Goal: Information Seeking & Learning: Learn about a topic

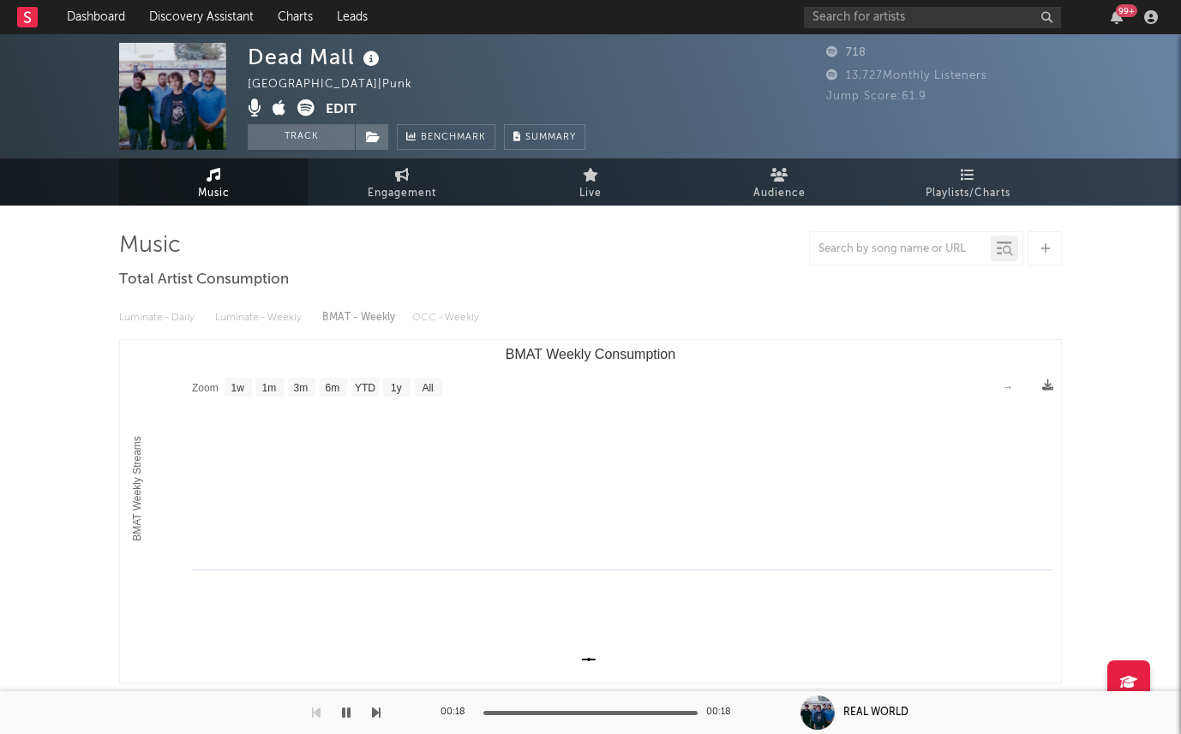
select select "1w"
click at [324, 362] on rect "BMAT Weekly Consumption" at bounding box center [590, 511] width 941 height 343
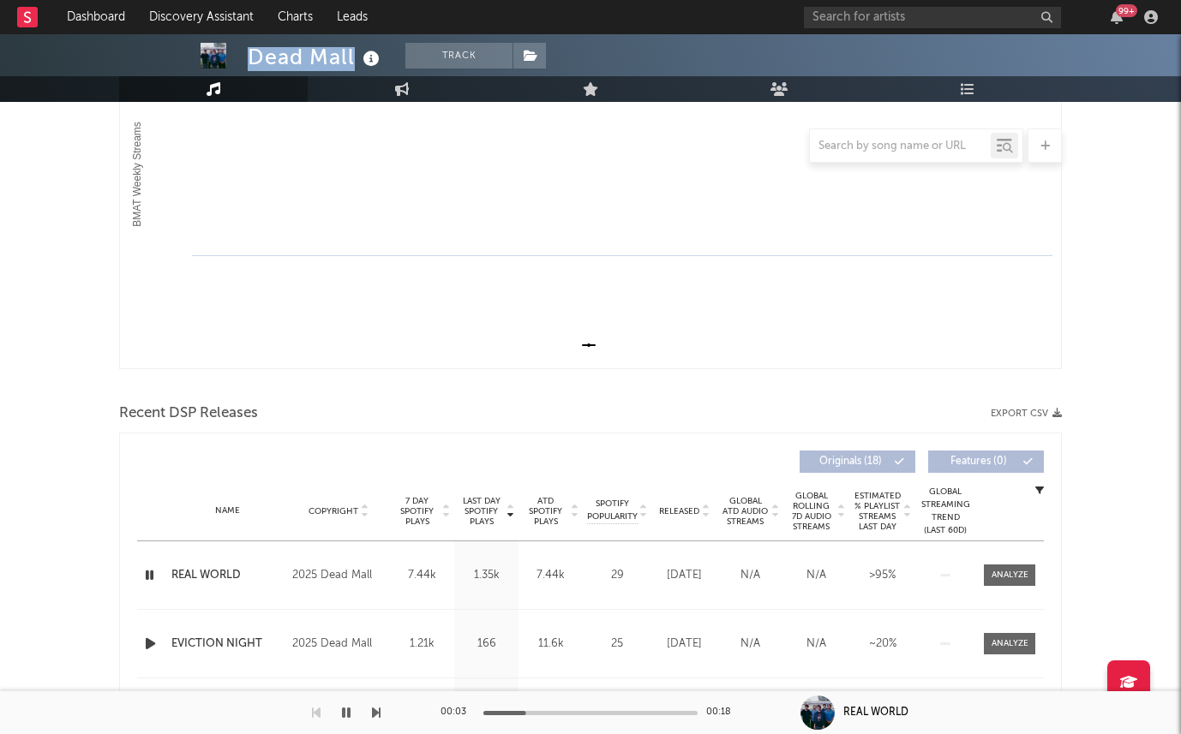
scroll to position [92, 0]
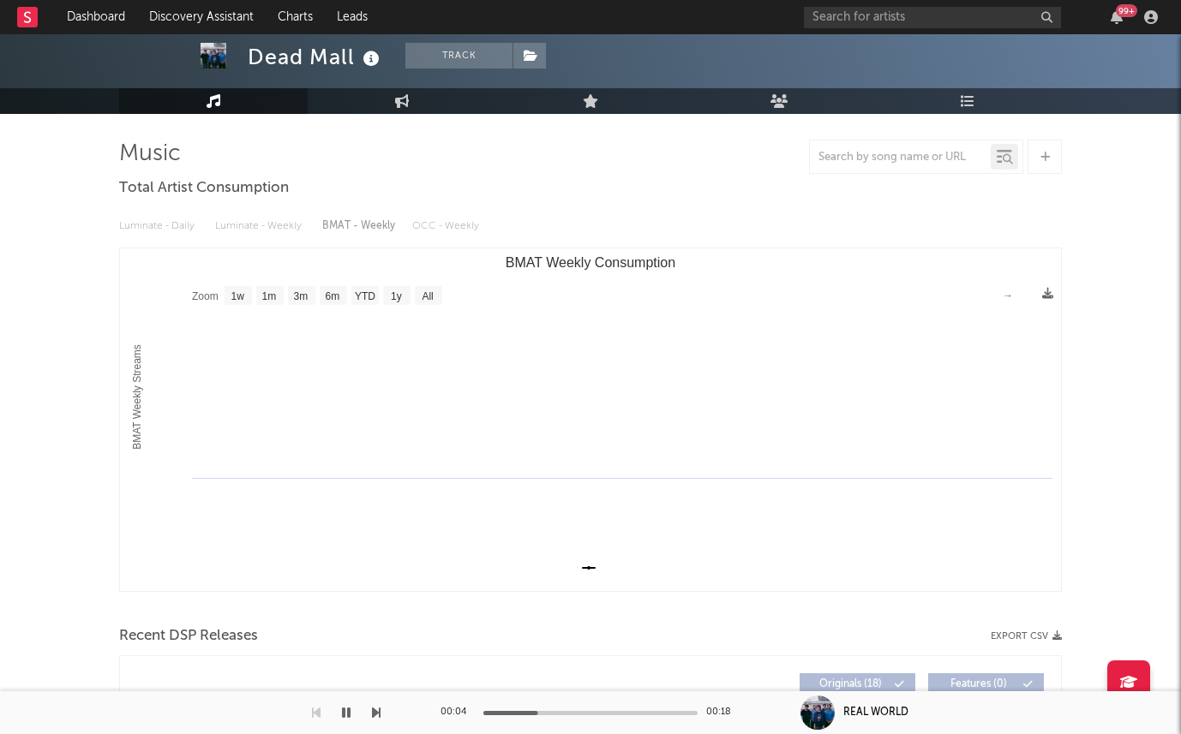
click at [312, 52] on div "Dead Mall" at bounding box center [316, 57] width 136 height 28
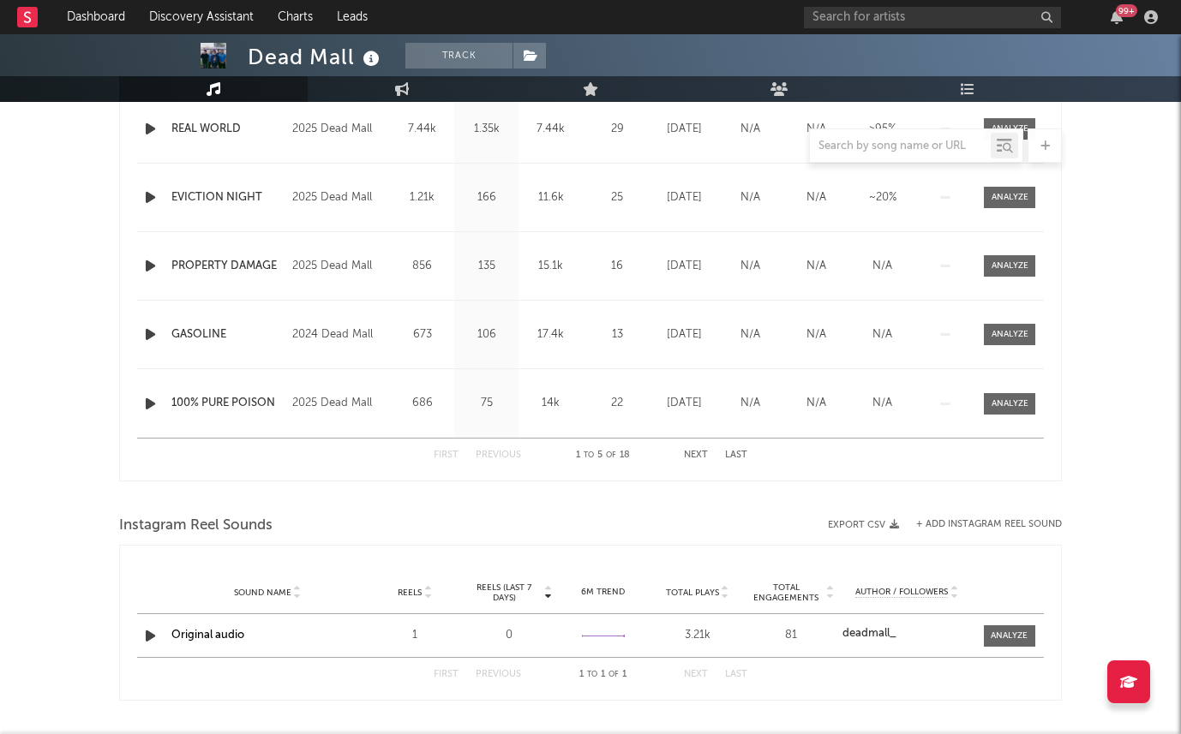
scroll to position [809, 0]
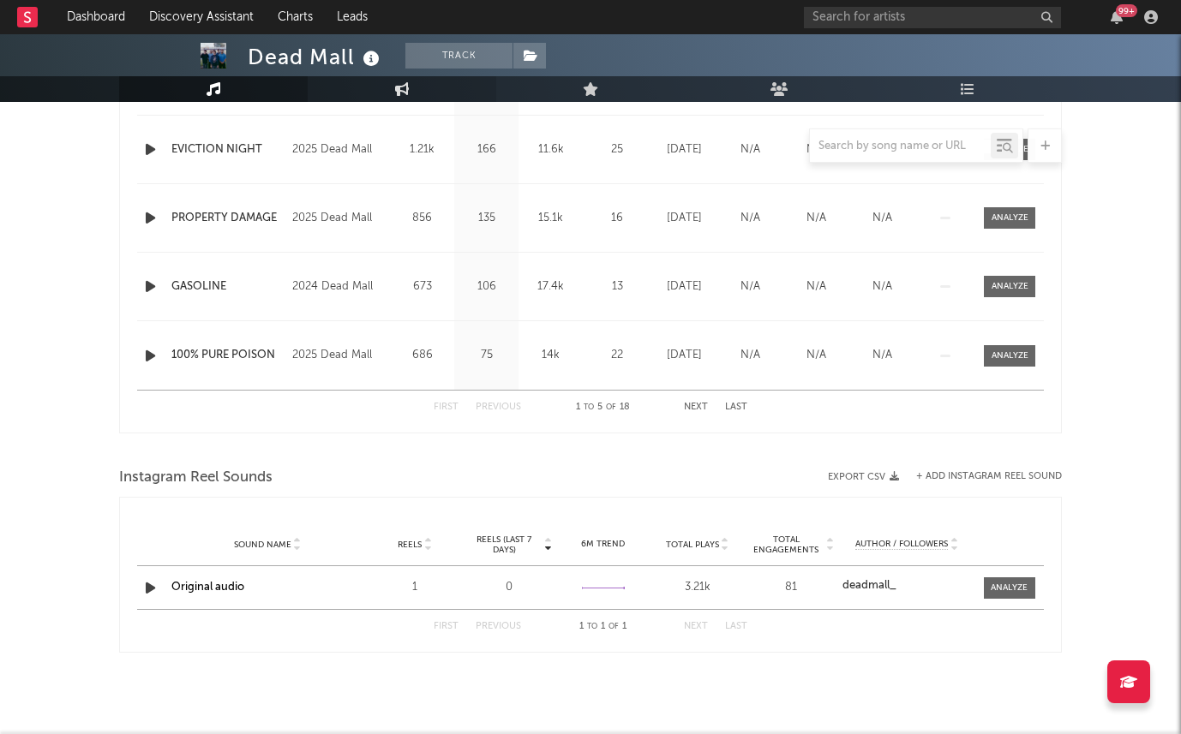
click at [379, 76] on link "Engagement" at bounding box center [402, 89] width 188 height 26
select select "1w"
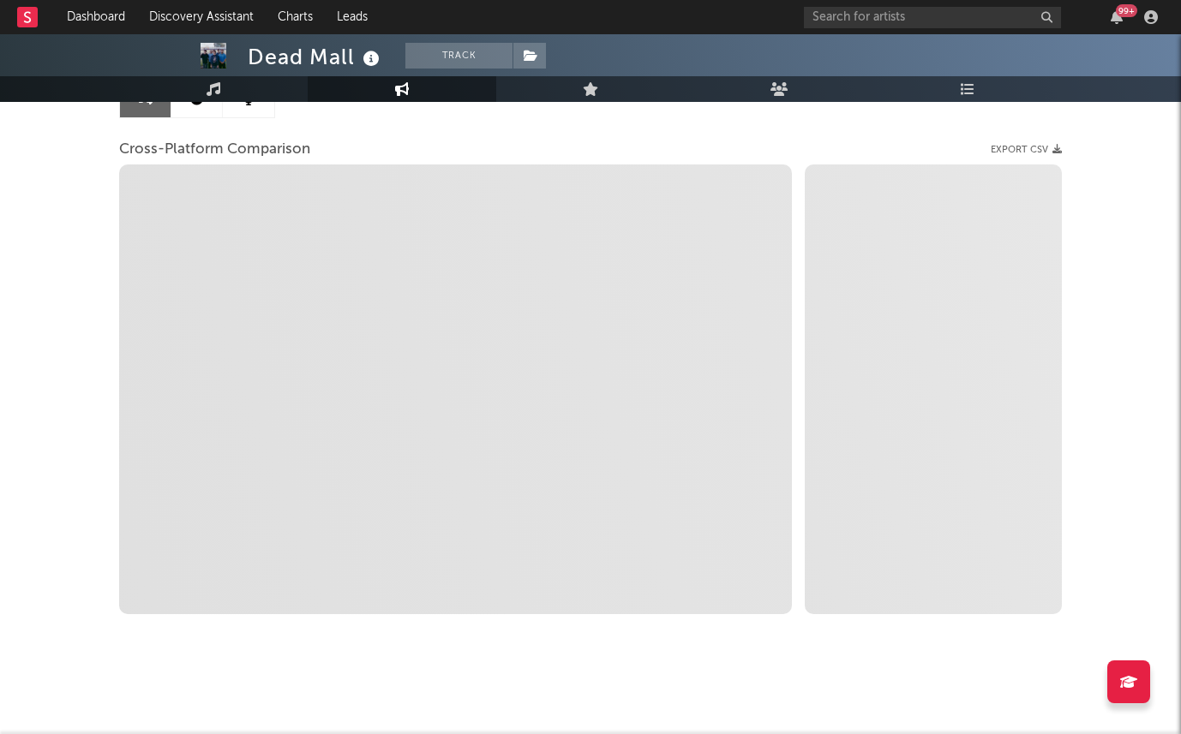
click at [387, 80] on link "Engagement" at bounding box center [402, 89] width 188 height 26
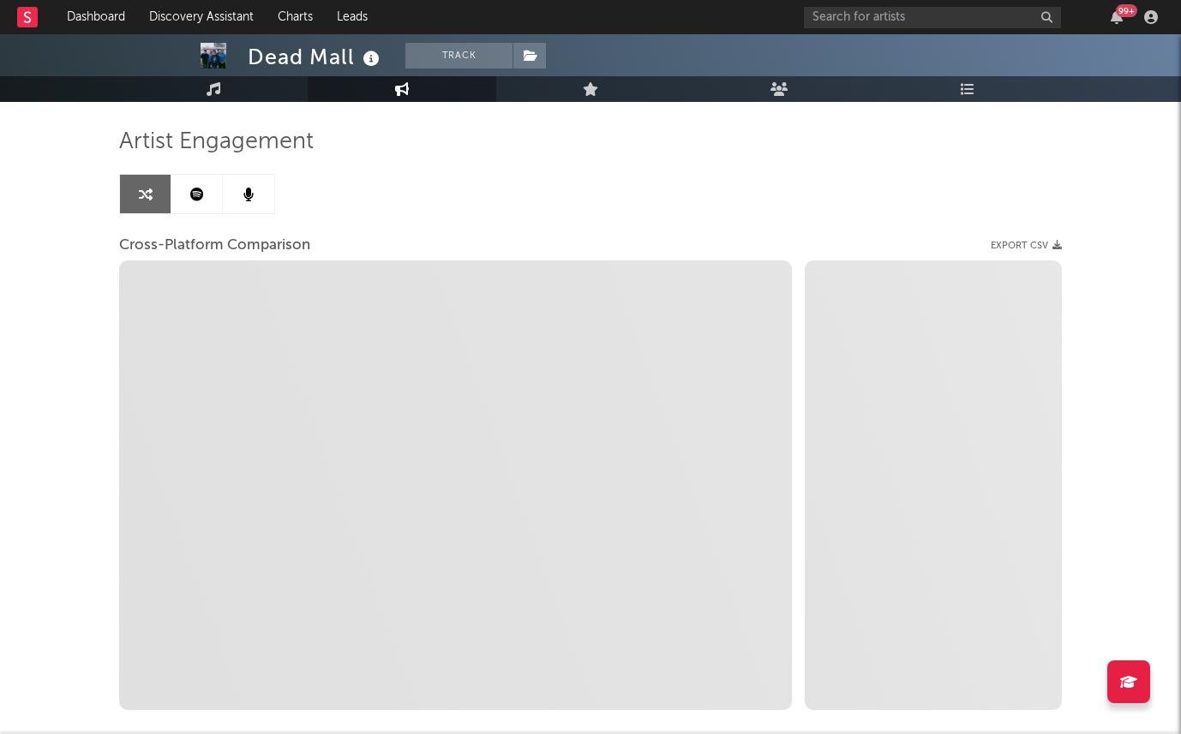
scroll to position [105, 0]
select select "1m"
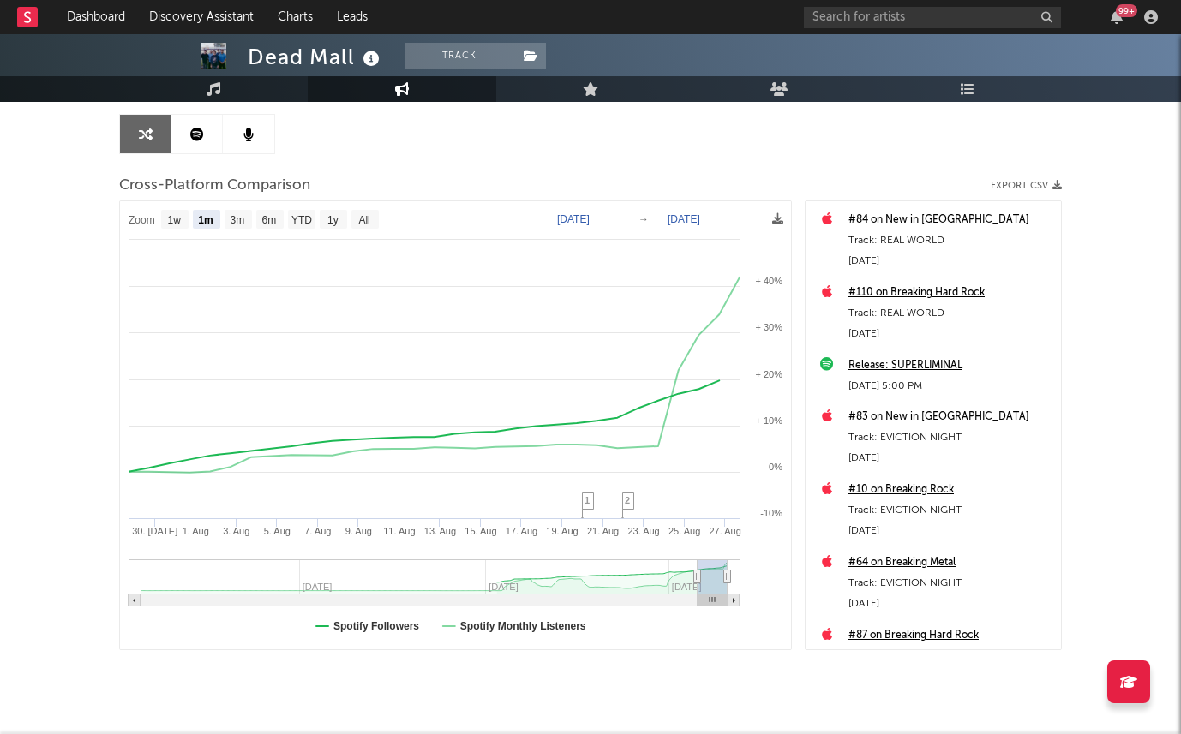
scroll to position [0, 0]
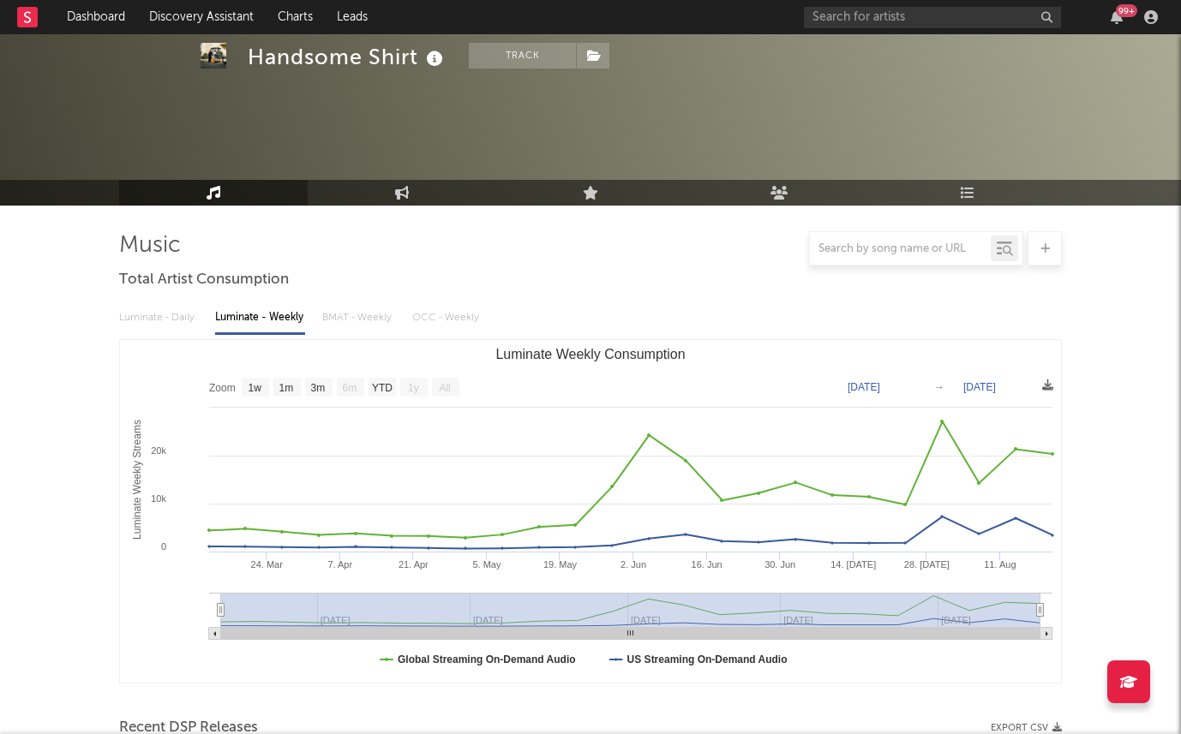
select select "1w"
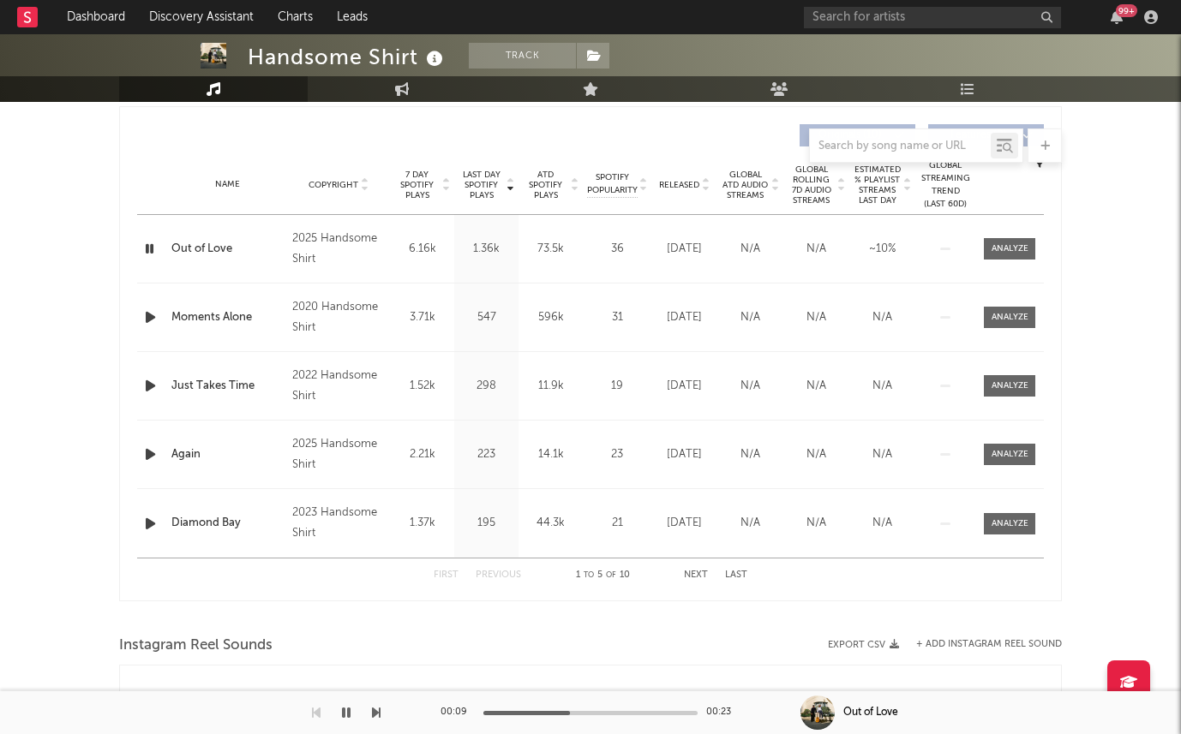
scroll to position [703, 0]
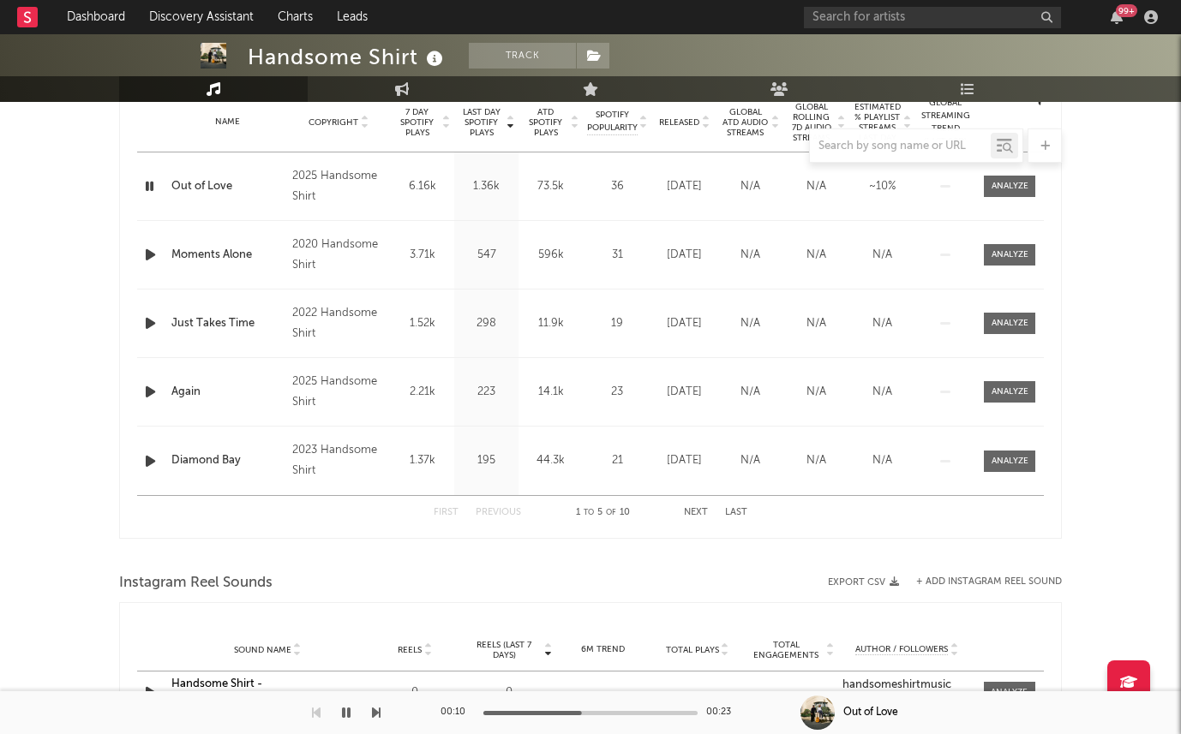
click at [606, 707] on div "00:10 00:23" at bounding box center [590, 712] width 300 height 43
drag, startPoint x: 609, startPoint y: 709, endPoint x: 703, endPoint y: 709, distance: 94.2
click at [703, 709] on div "00:11 00:23" at bounding box center [590, 712] width 300 height 43
click at [666, 711] on div at bounding box center [590, 713] width 214 height 4
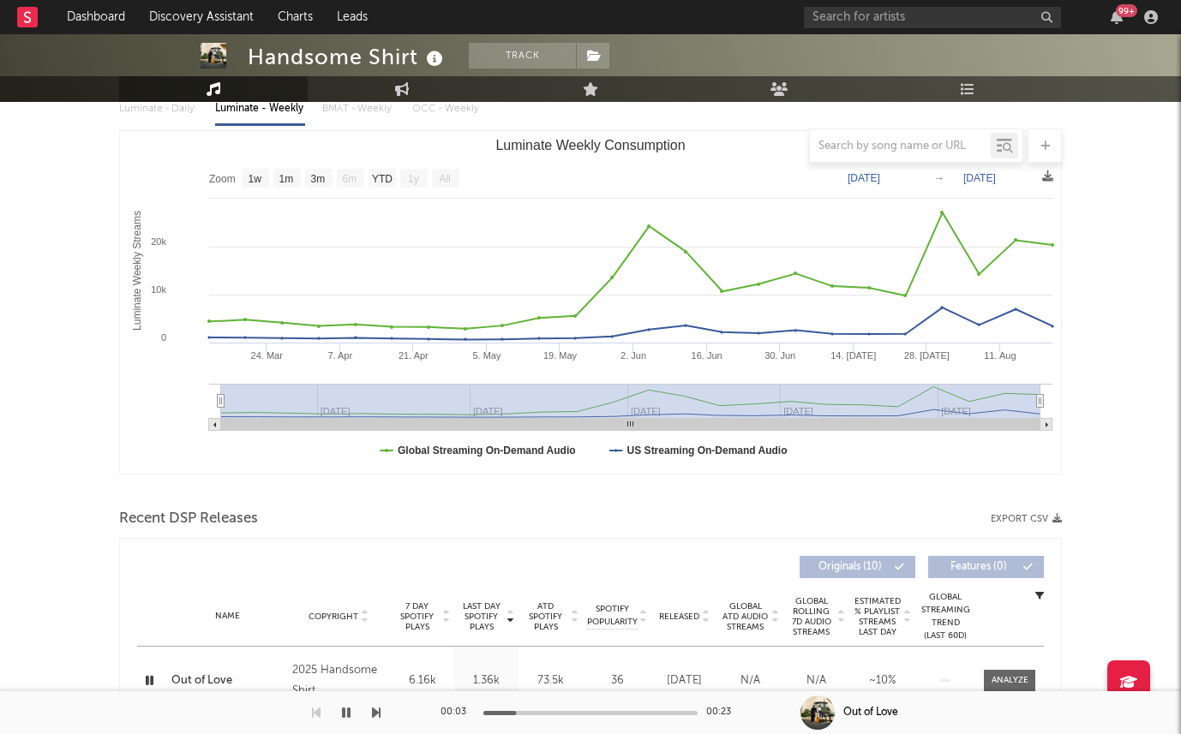
scroll to position [87, 0]
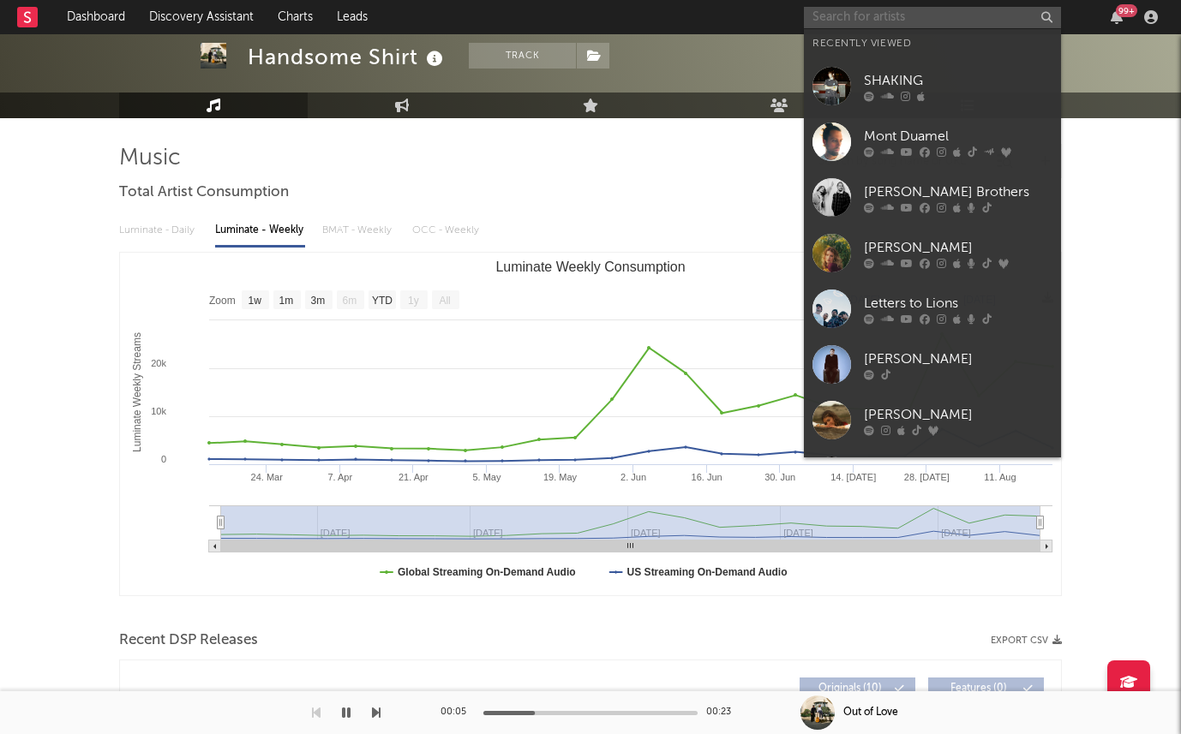
click at [846, 19] on input "text" at bounding box center [932, 17] width 257 height 21
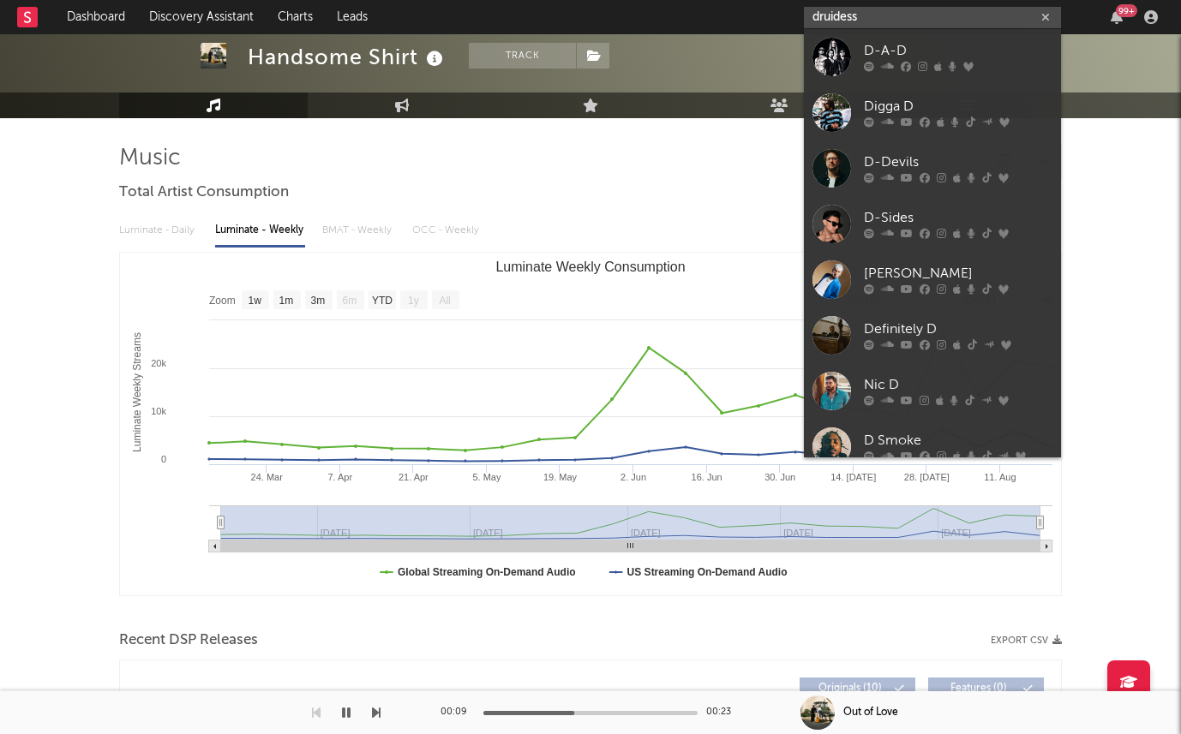
click at [888, 14] on input "druidess" at bounding box center [932, 17] width 257 height 21
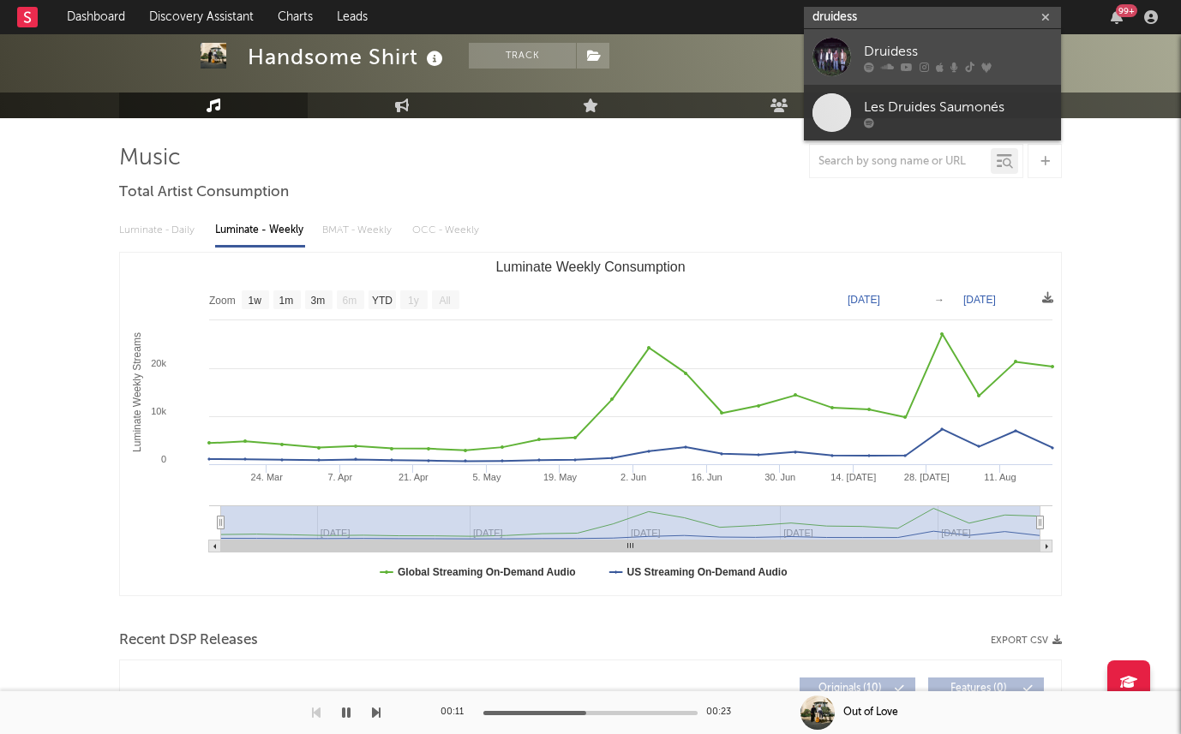
type input "druidess"
click at [875, 50] on div "Druidess" at bounding box center [958, 51] width 188 height 21
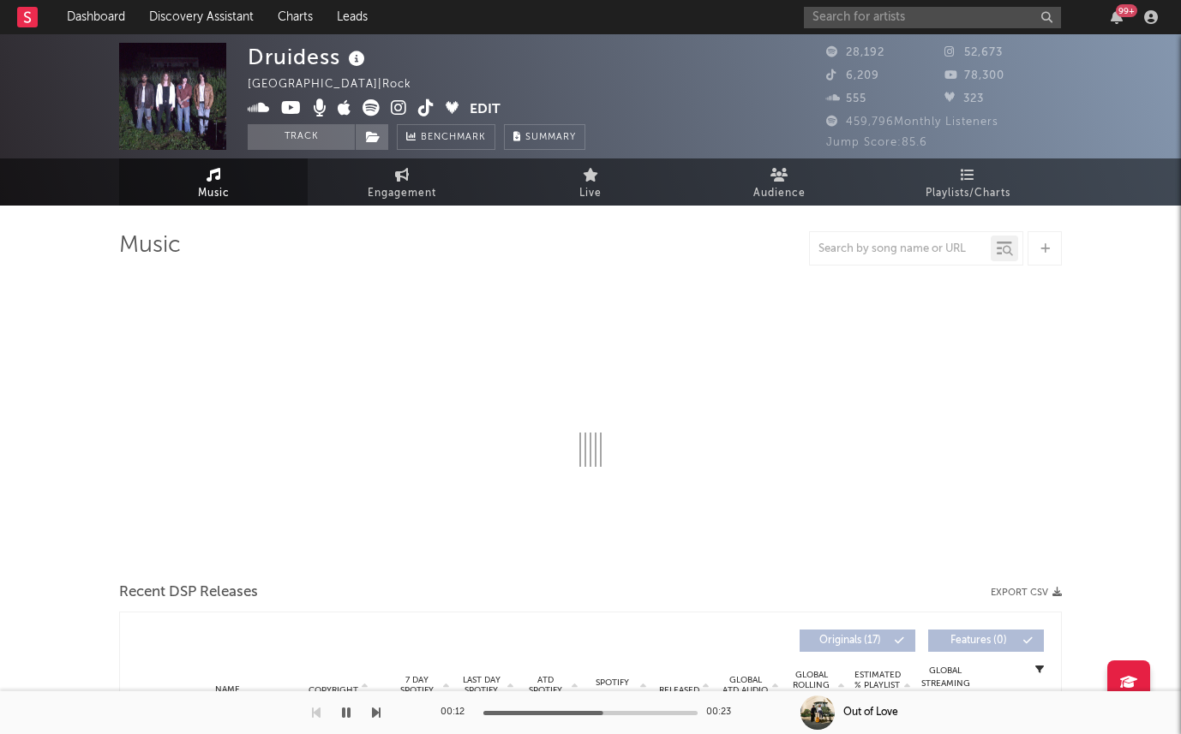
select select "6m"
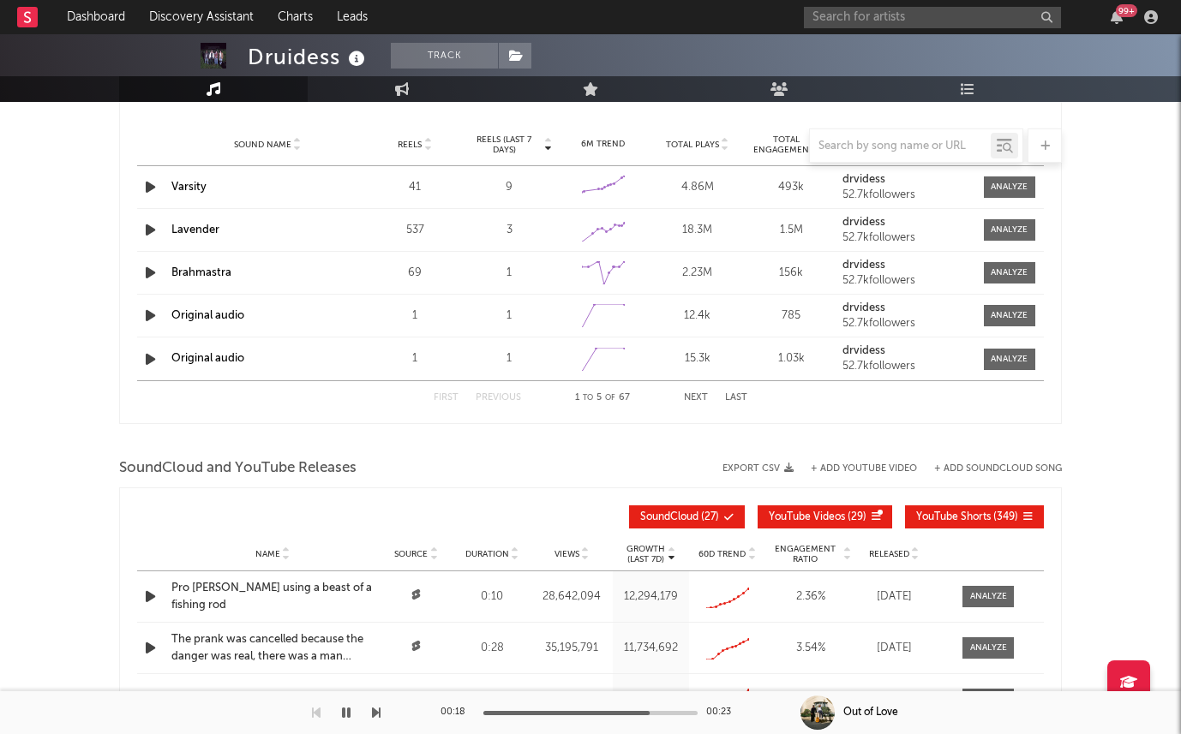
scroll to position [969, 0]
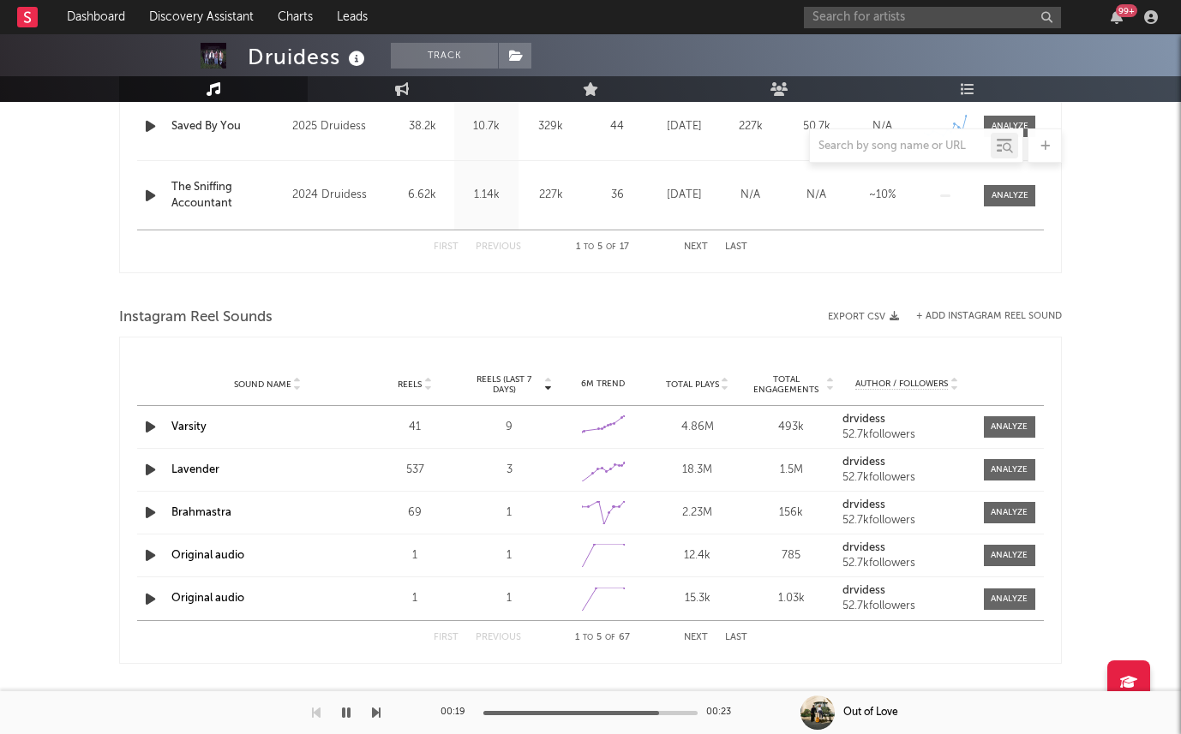
click at [147, 423] on icon "button" at bounding box center [150, 426] width 18 height 21
click at [1014, 425] on div at bounding box center [1008, 427] width 37 height 13
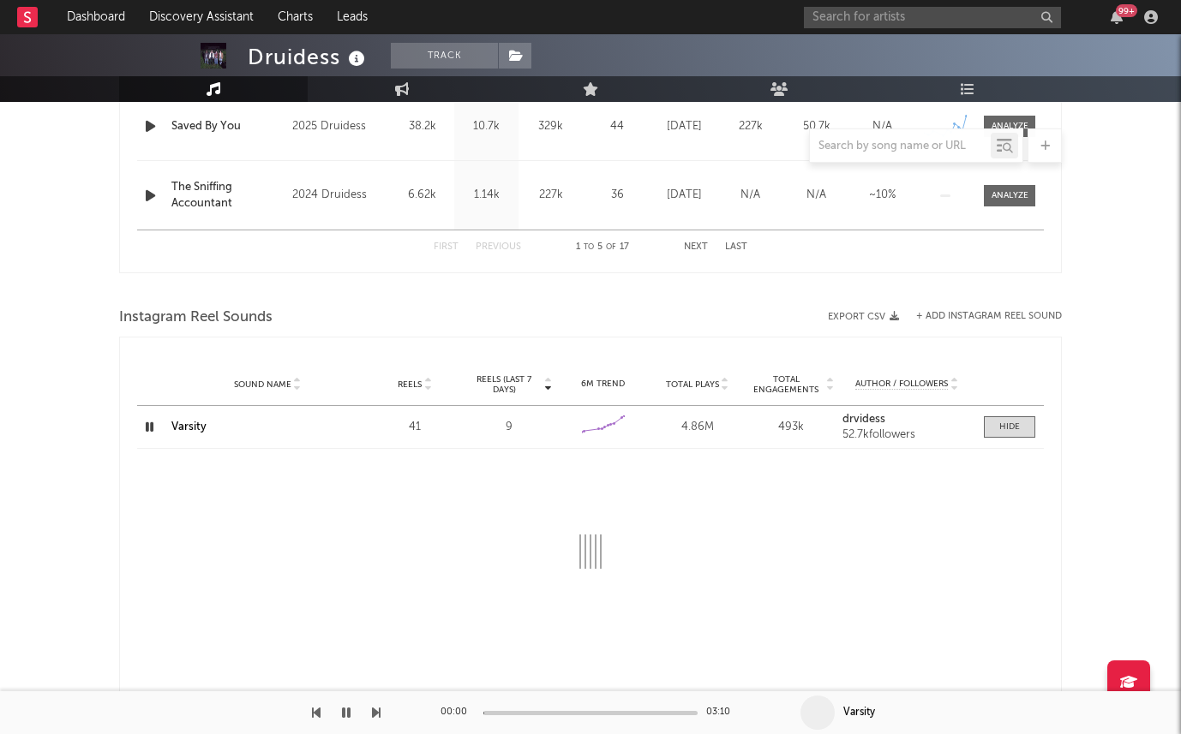
select select "1w"
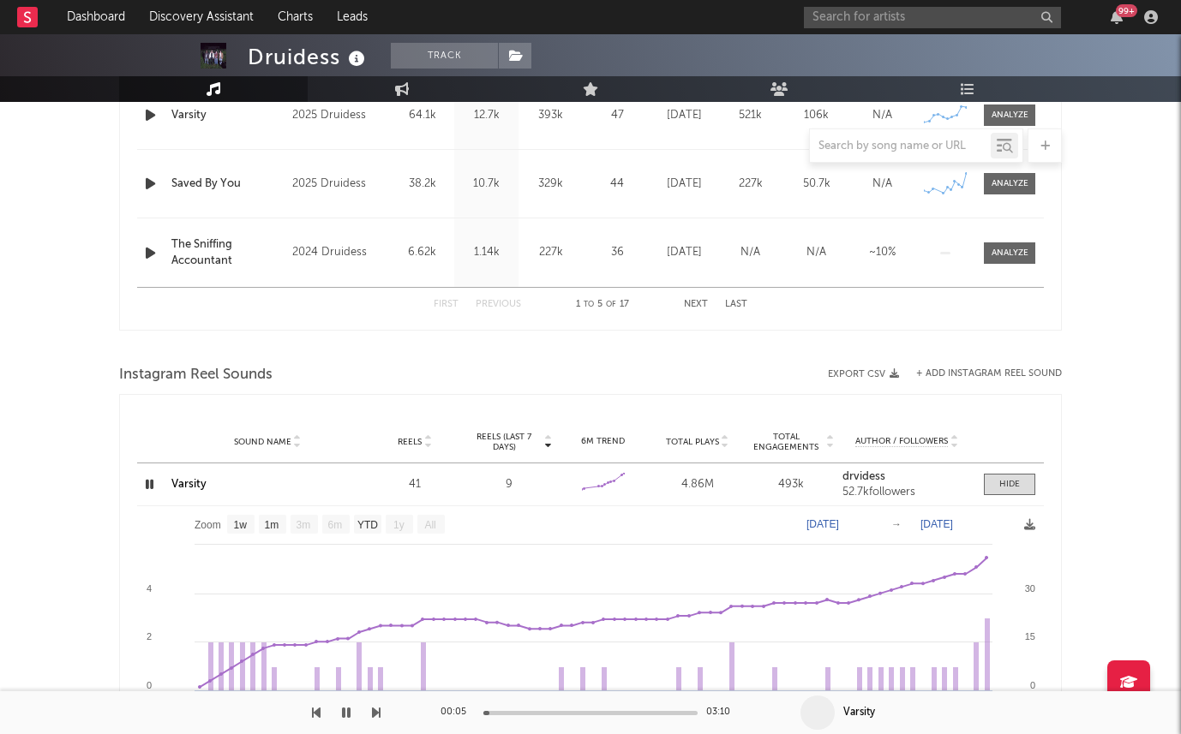
scroll to position [917, 0]
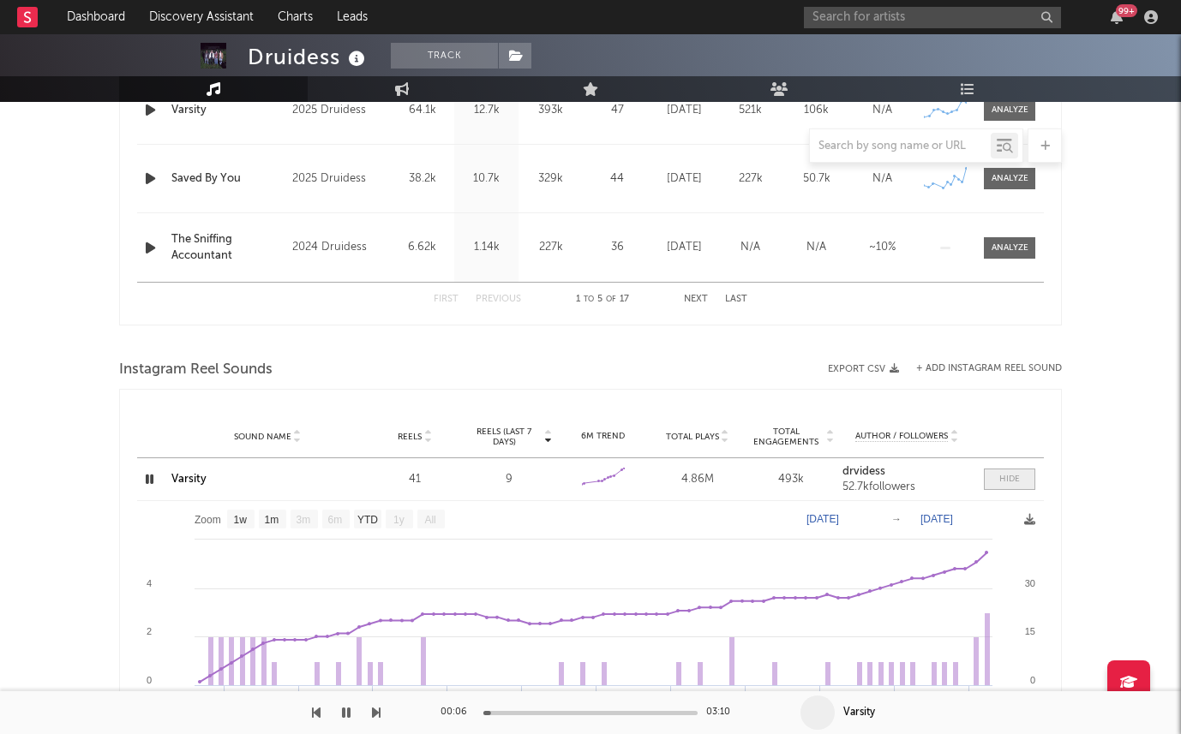
click at [992, 474] on span at bounding box center [1009, 479] width 51 height 21
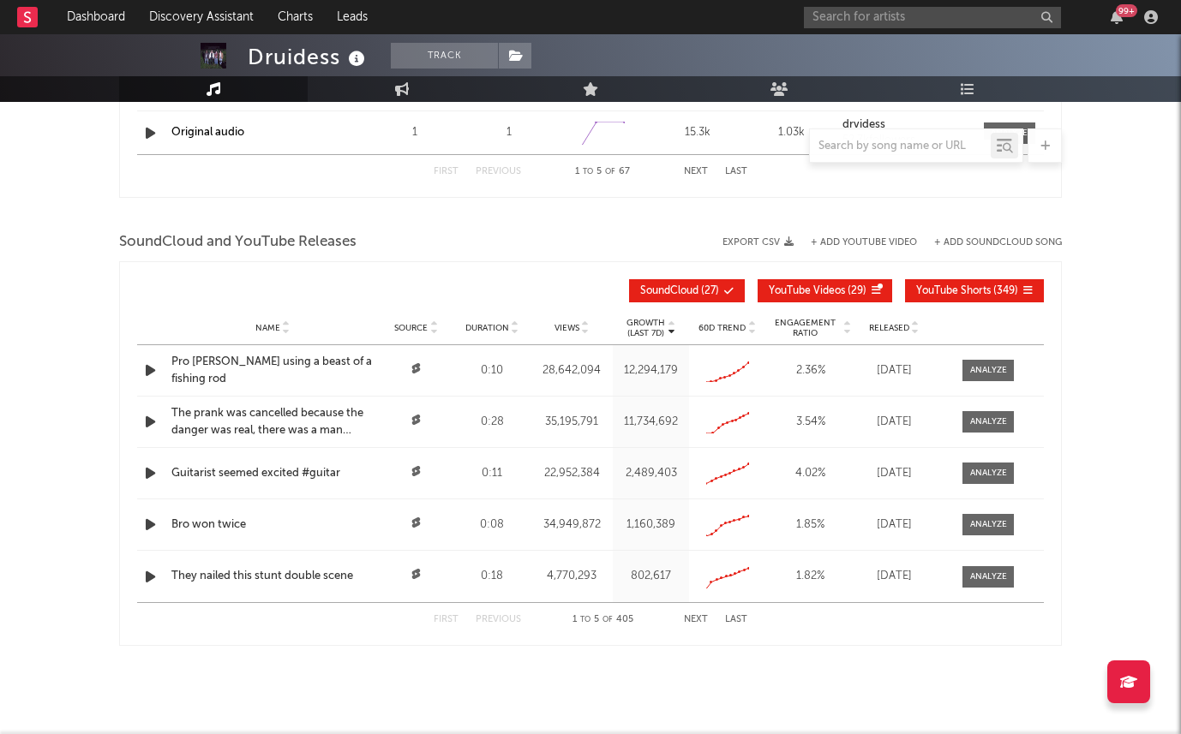
scroll to position [1443, 0]
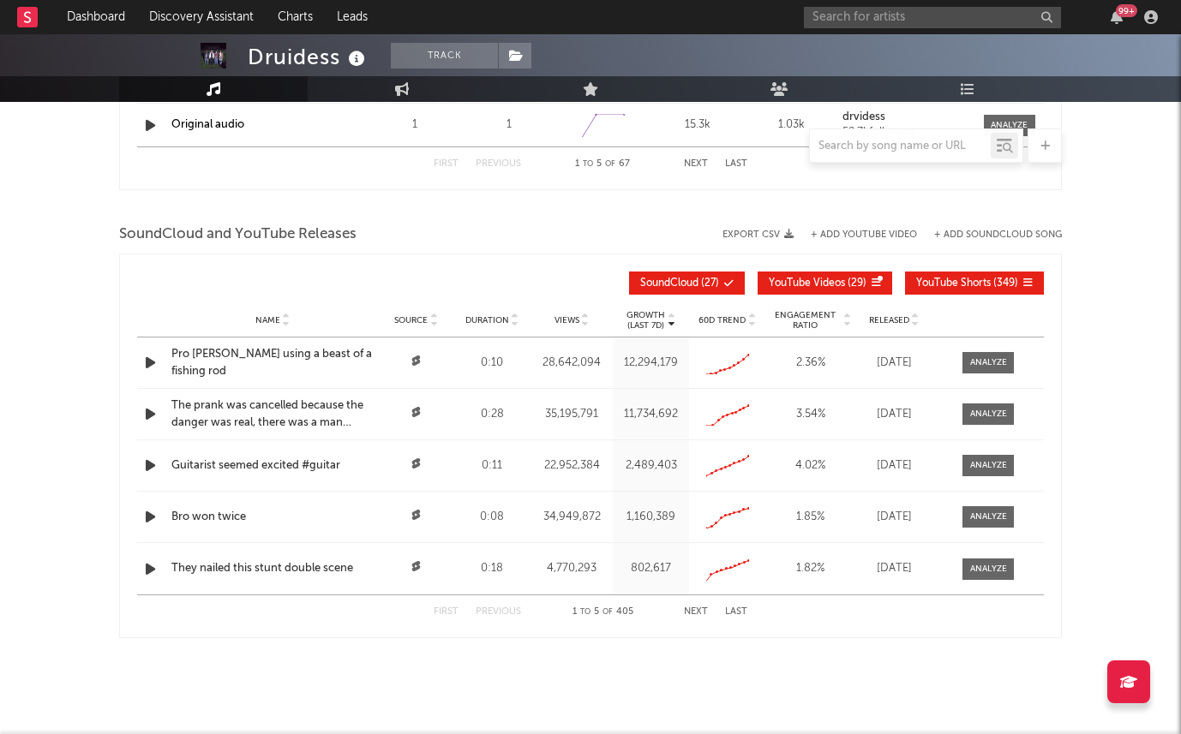
click at [562, 356] on div "28,642,094" at bounding box center [572, 363] width 75 height 17
click at [418, 361] on icon at bounding box center [416, 361] width 9 height 10
click at [342, 362] on div "Pro fisher using a beast of a fishing rod" at bounding box center [272, 362] width 202 height 33
click at [557, 415] on div "35,195,791" at bounding box center [572, 414] width 75 height 17
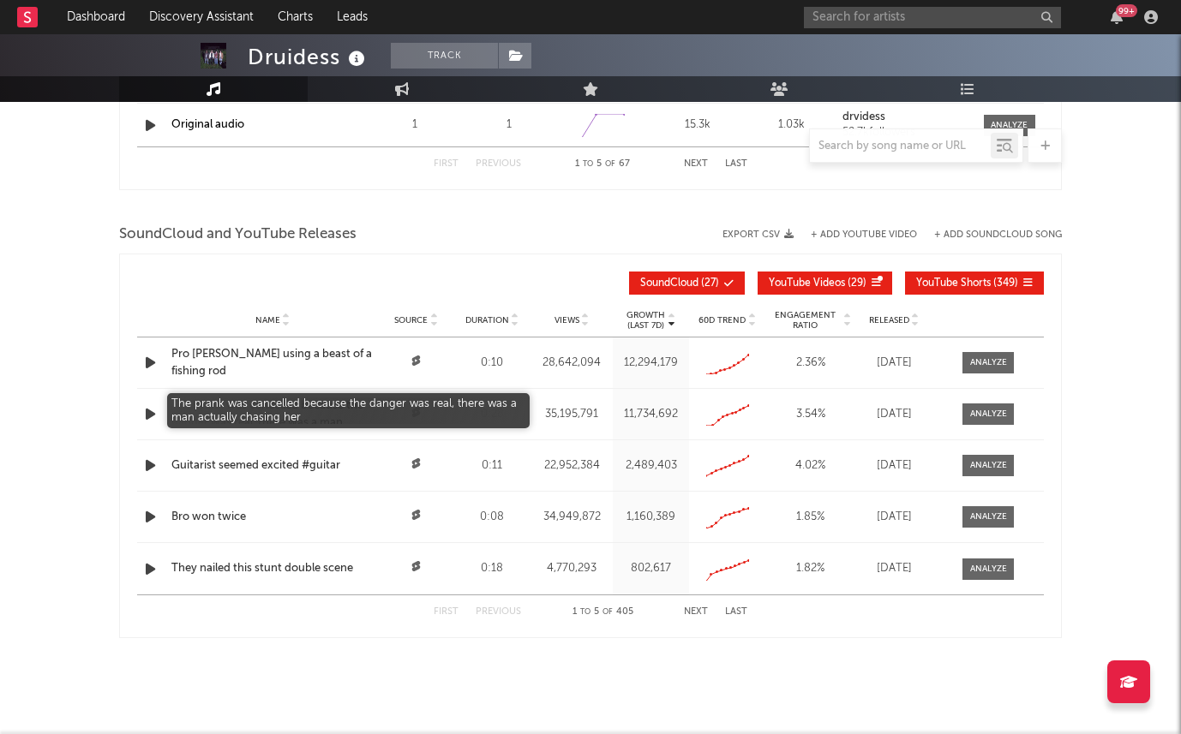
click at [206, 404] on div "The prank was cancelled because the danger was real, there was a man actually c…" at bounding box center [272, 414] width 202 height 33
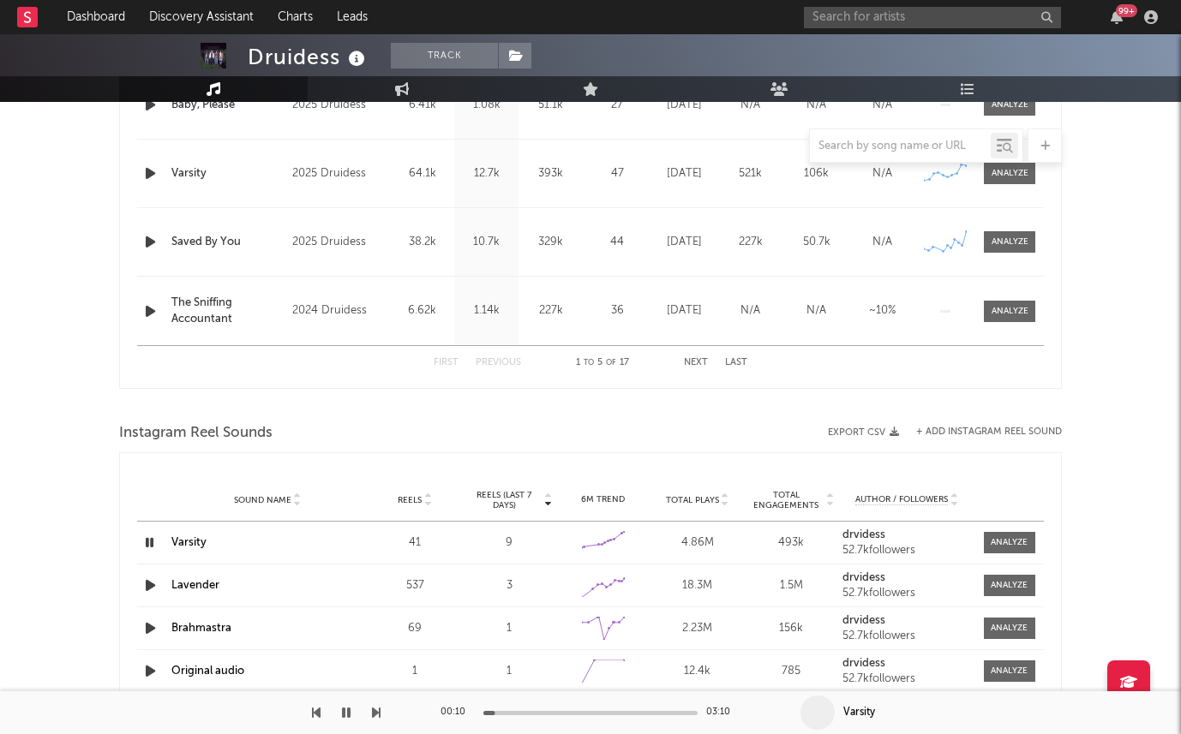
scroll to position [858, 0]
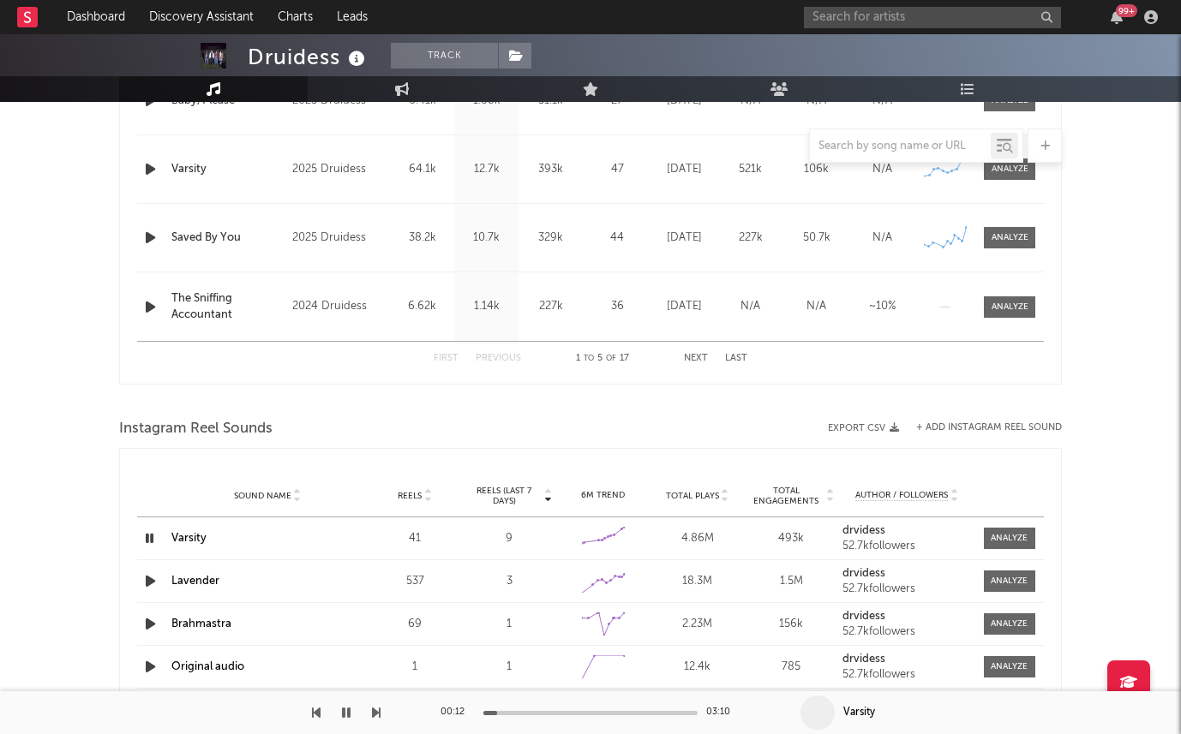
click at [143, 577] on icon "button" at bounding box center [150, 581] width 18 height 21
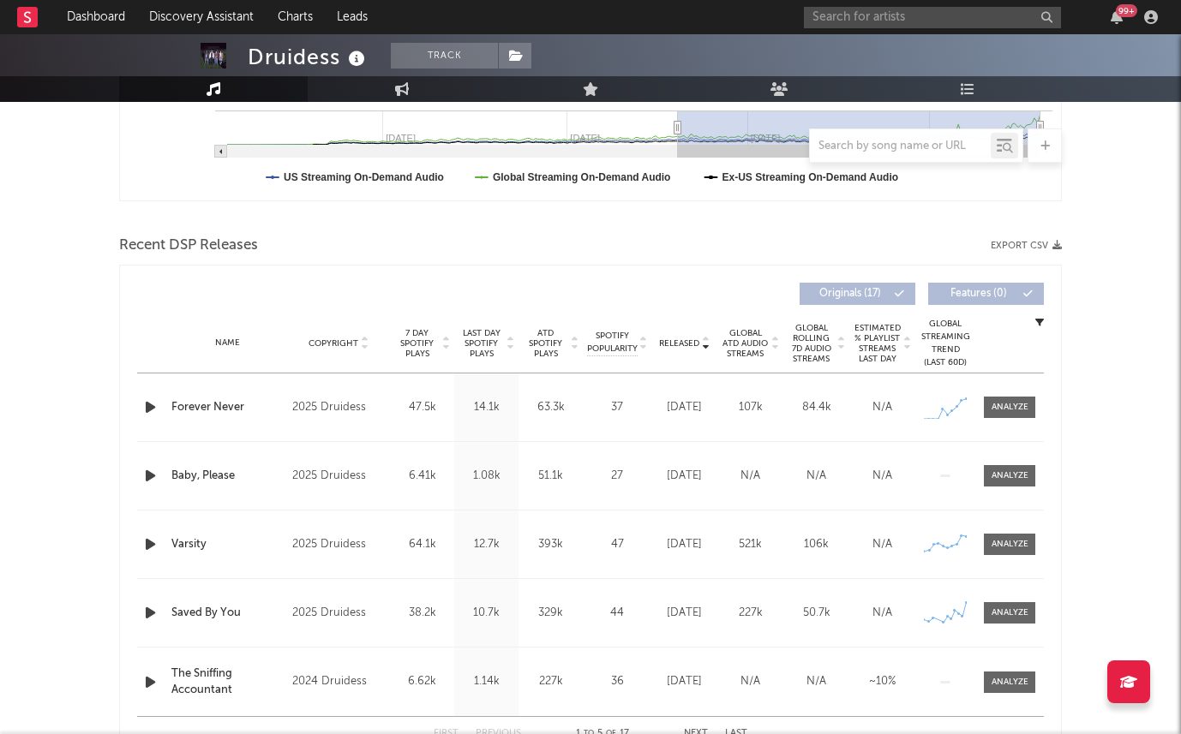
scroll to position [494, 0]
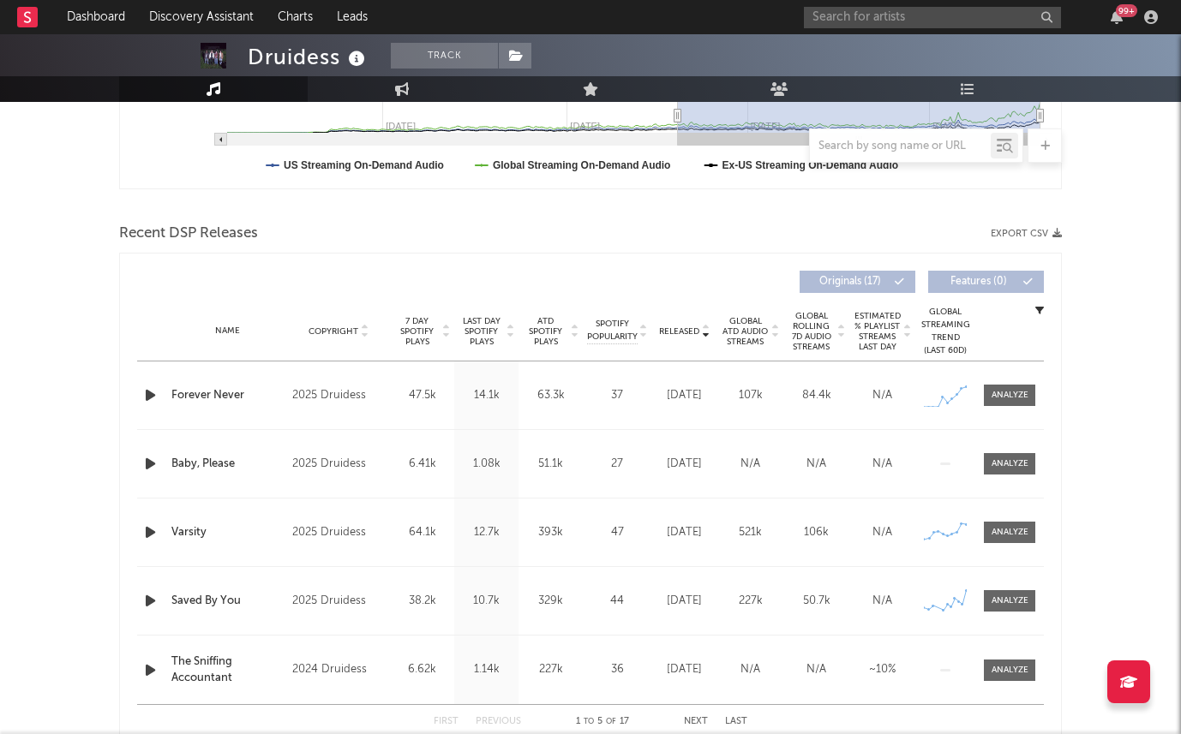
click at [480, 317] on span "Last Day Spotify Plays" at bounding box center [480, 331] width 45 height 31
click at [145, 462] on icon "button" at bounding box center [150, 463] width 18 height 21
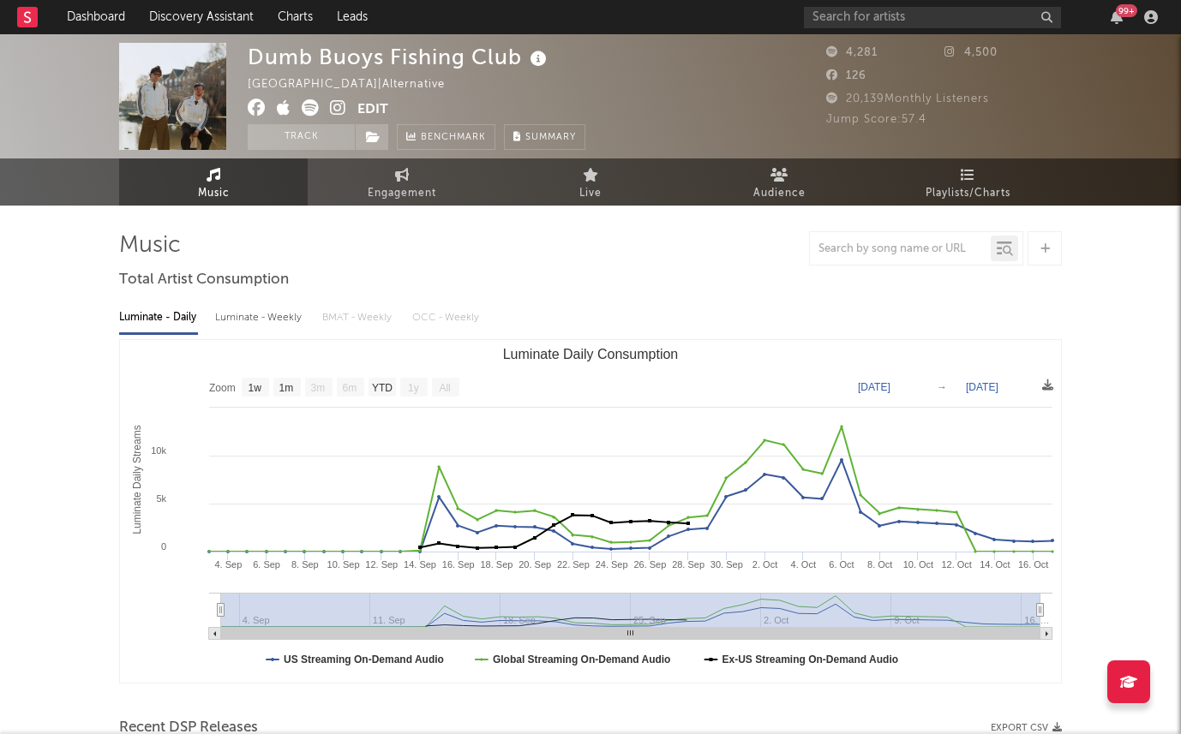
select select "1w"
click at [733, 202] on link "Audience" at bounding box center [779, 181] width 188 height 47
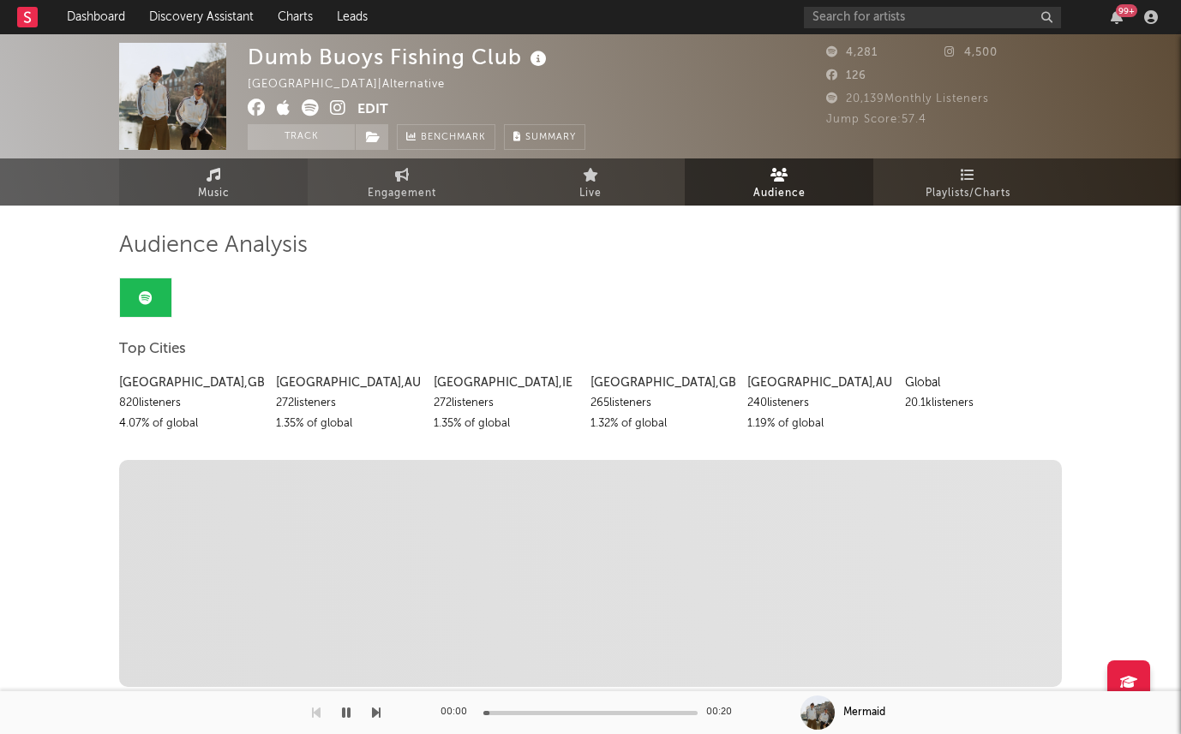
click at [264, 188] on link "Music" at bounding box center [213, 181] width 188 height 47
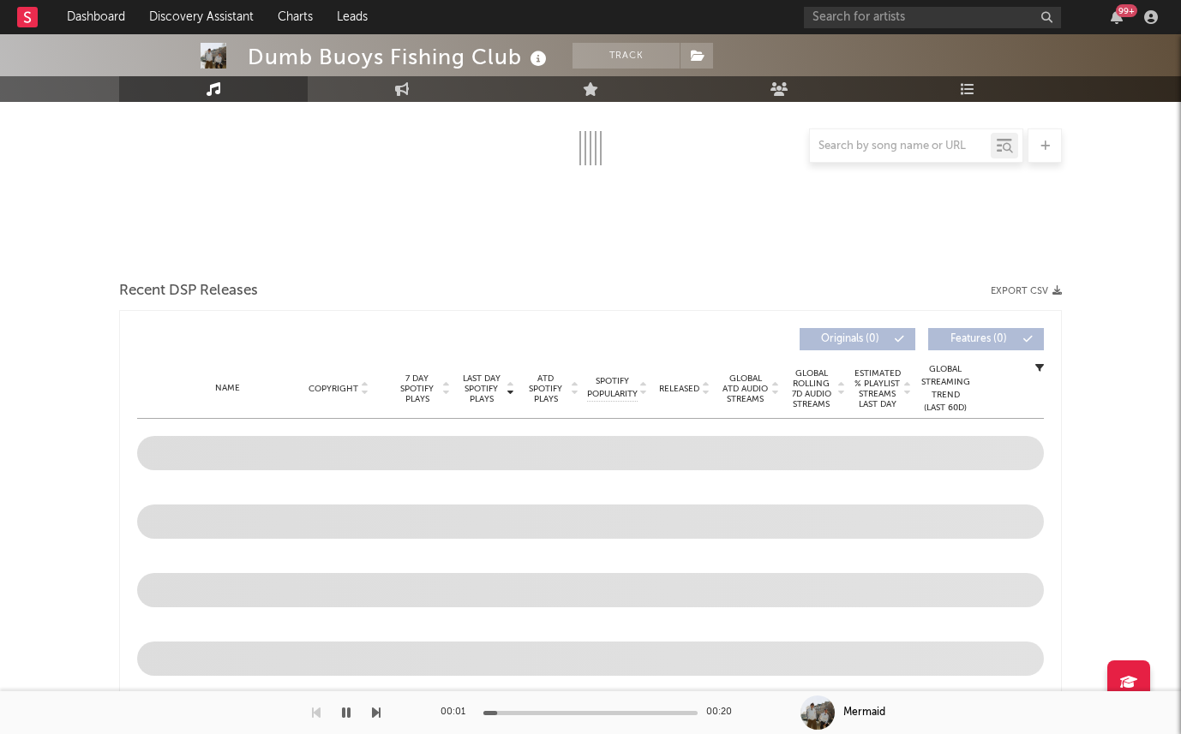
scroll to position [469, 0]
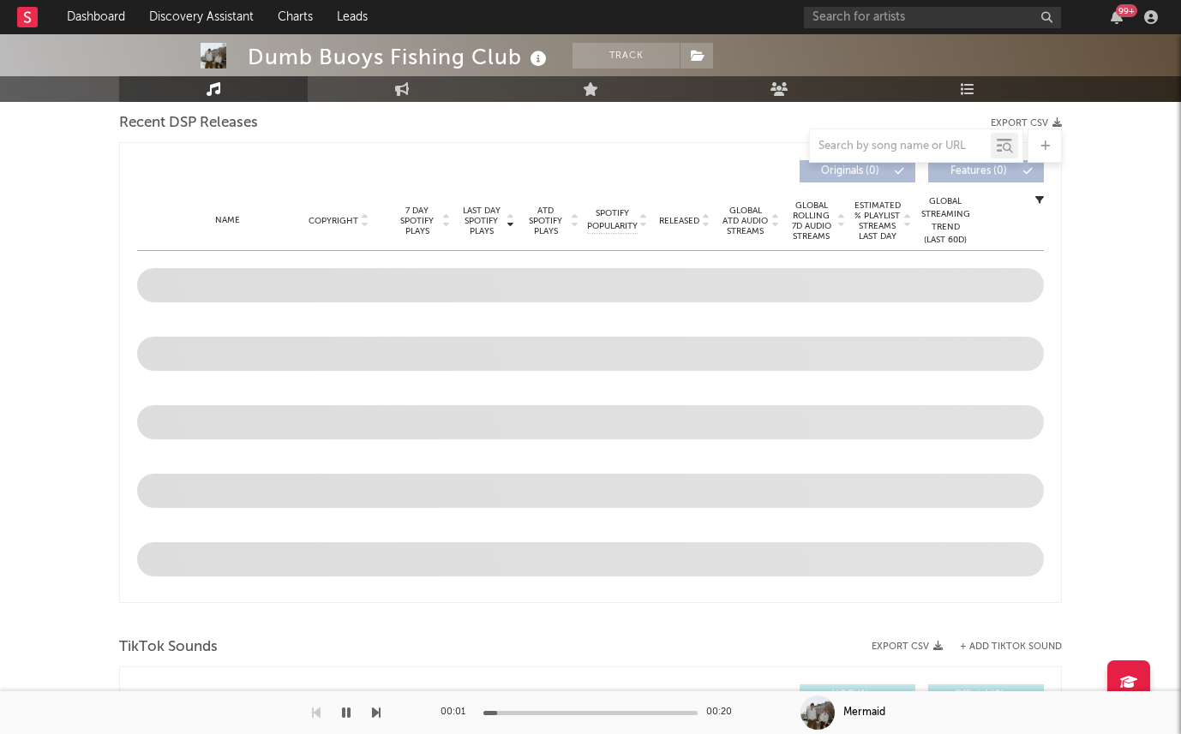
select select "1w"
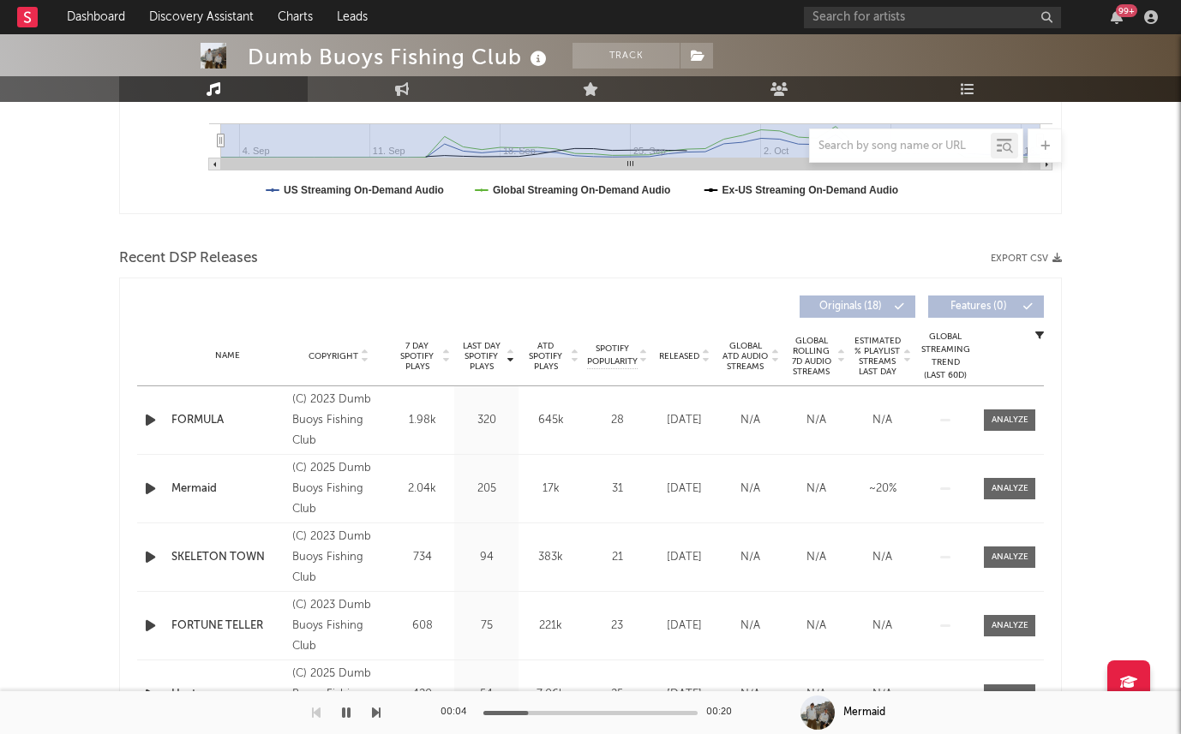
click at [690, 332] on div "Name Copyright Label Album Names Composer Names 7 Day Spotify Plays Last Day Sp…" at bounding box center [590, 356] width 906 height 60
click at [686, 345] on div "Name Copyright Label Album Names Composer Names 7 Day Spotify Plays Last Day Sp…" at bounding box center [590, 356] width 906 height 60
click at [686, 360] on span "Released" at bounding box center [679, 356] width 40 height 10
click at [154, 417] on icon "button" at bounding box center [150, 420] width 18 height 21
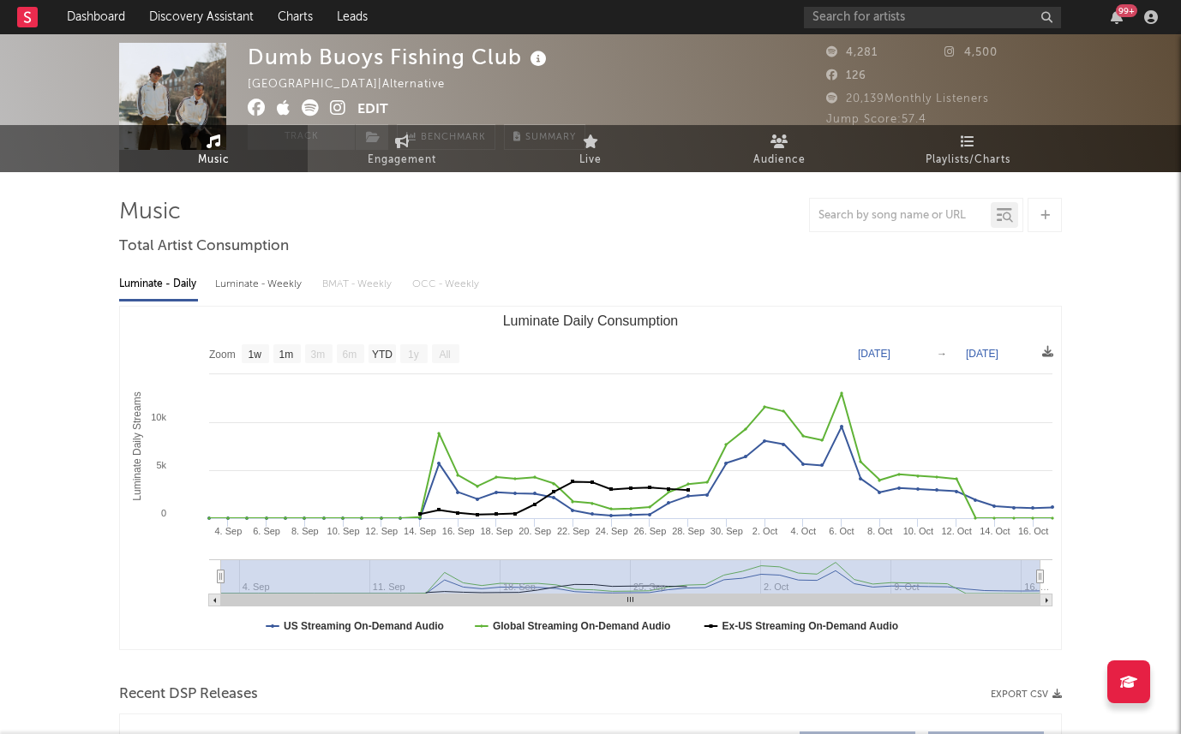
scroll to position [0, 0]
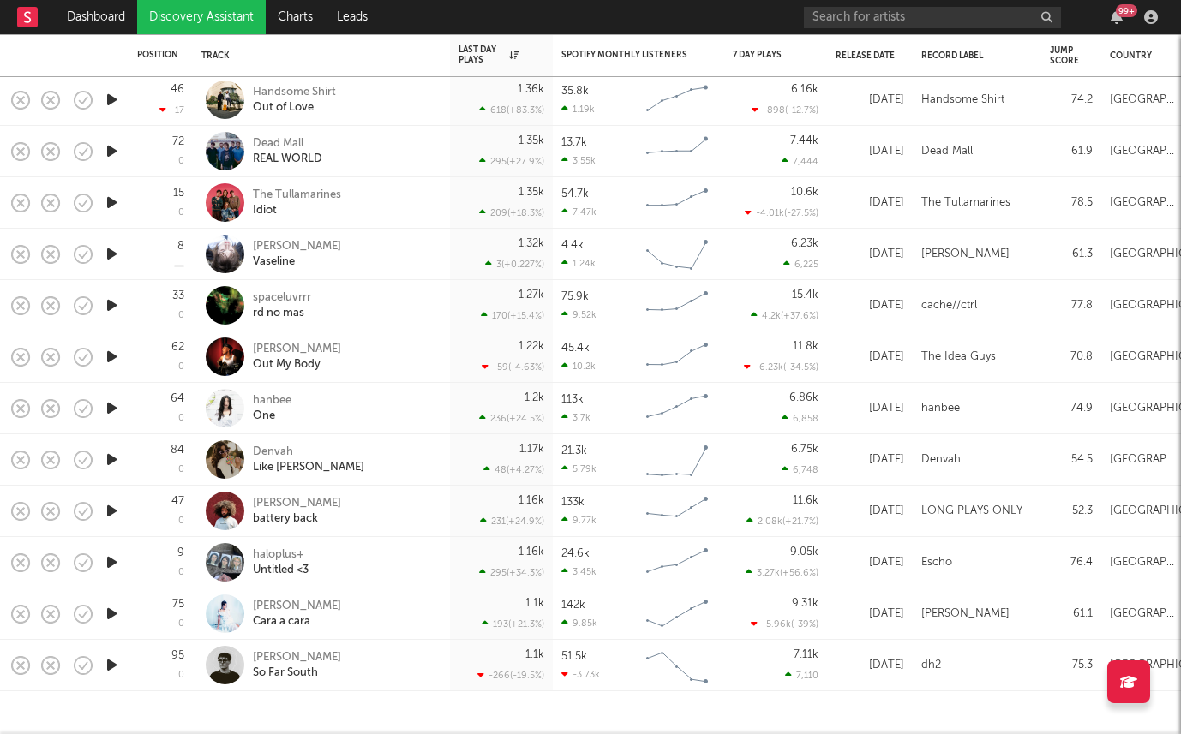
click at [113, 411] on icon "button" at bounding box center [112, 408] width 18 height 21
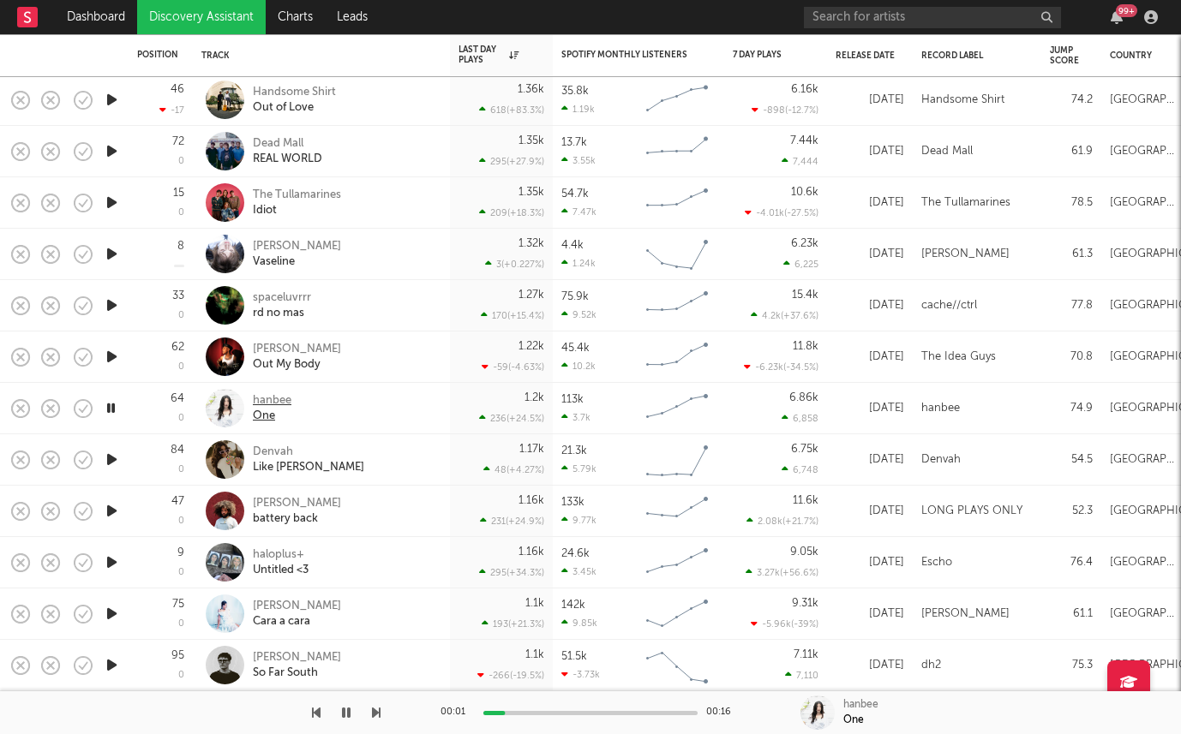
click at [265, 403] on div "hanbee" at bounding box center [272, 400] width 39 height 15
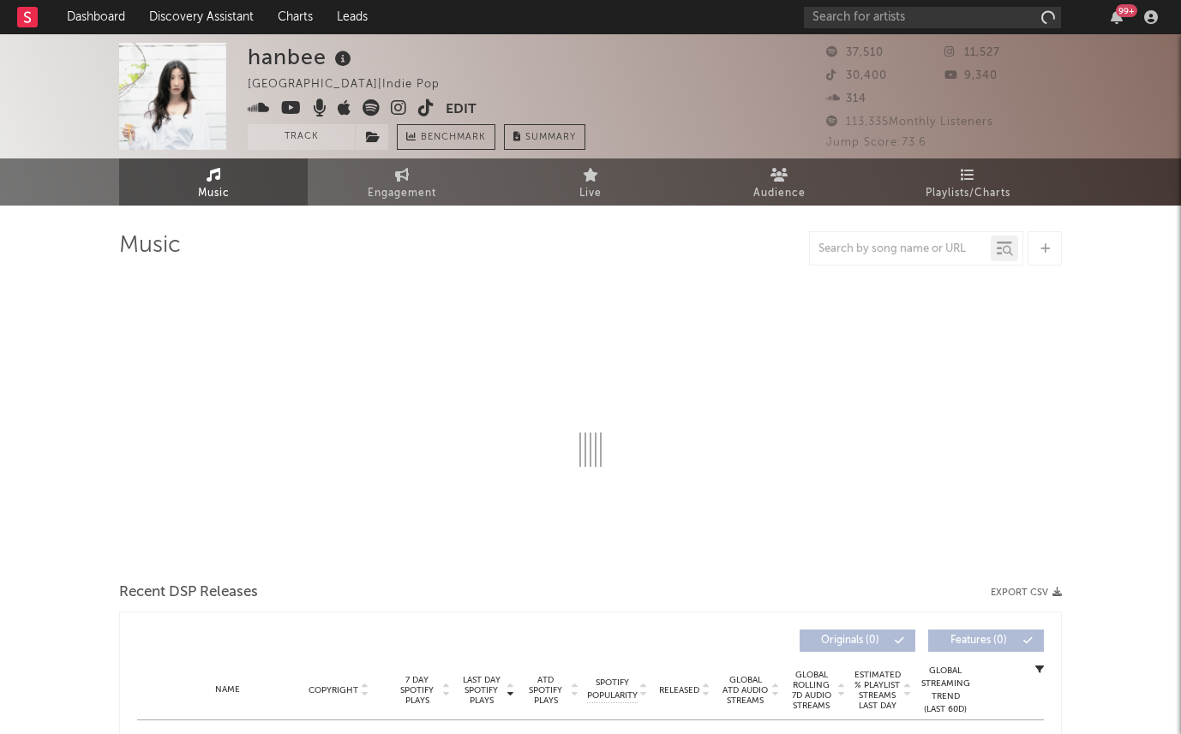
scroll to position [717, 0]
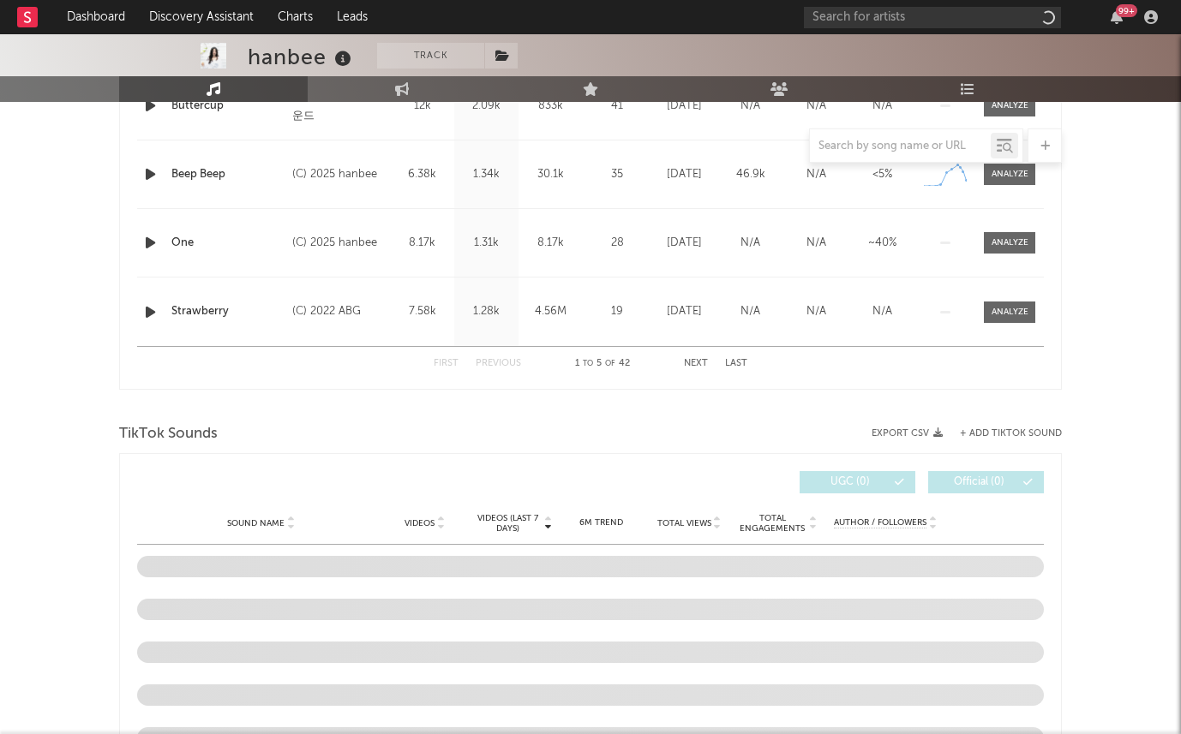
select select "6m"
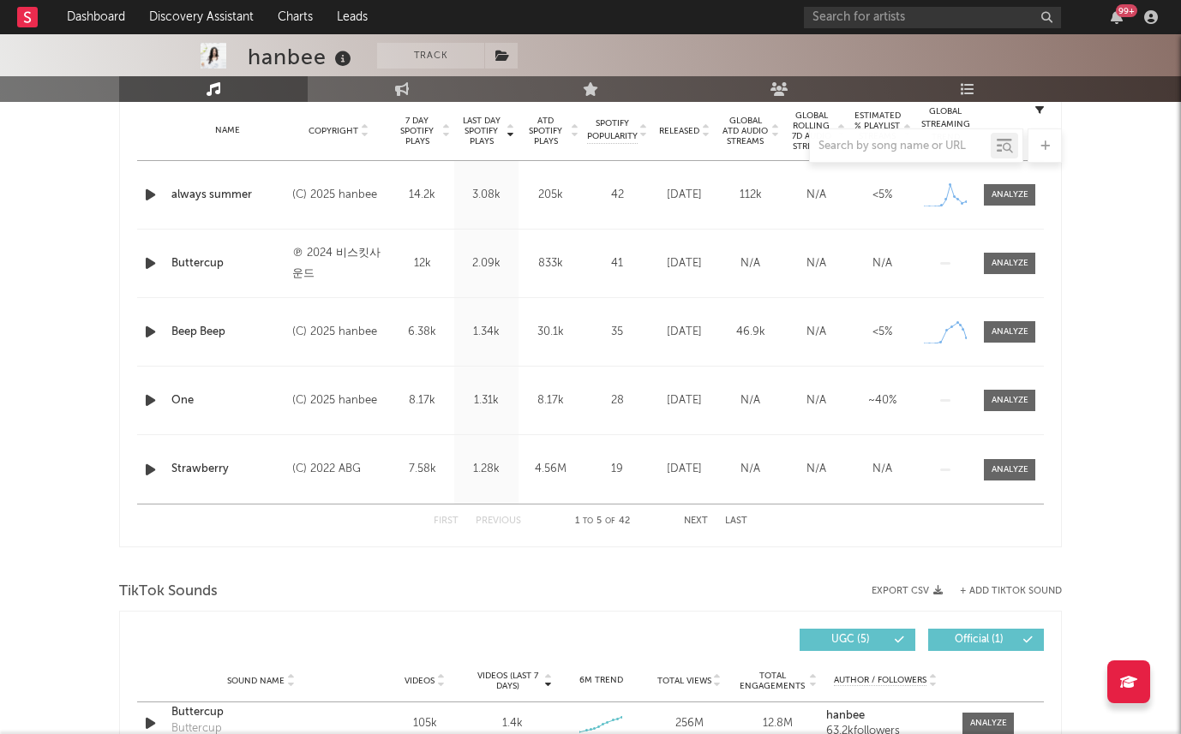
scroll to position [484, 0]
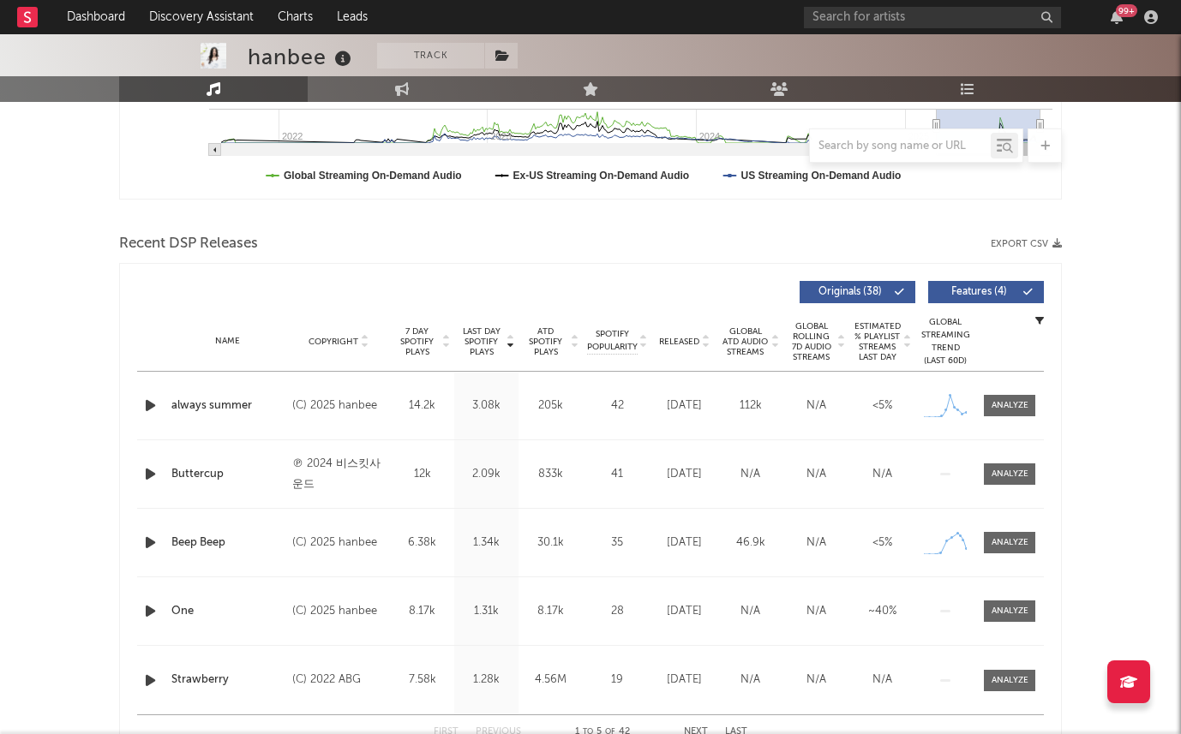
click at [660, 332] on div "Name Copyright Label Album Names Composer Names 7 Day Spotify Plays Last Day Sp…" at bounding box center [590, 342] width 906 height 60
click at [665, 338] on span "Released" at bounding box center [679, 342] width 40 height 10
click at [480, 339] on span "Last Day Spotify Plays" at bounding box center [480, 341] width 45 height 31
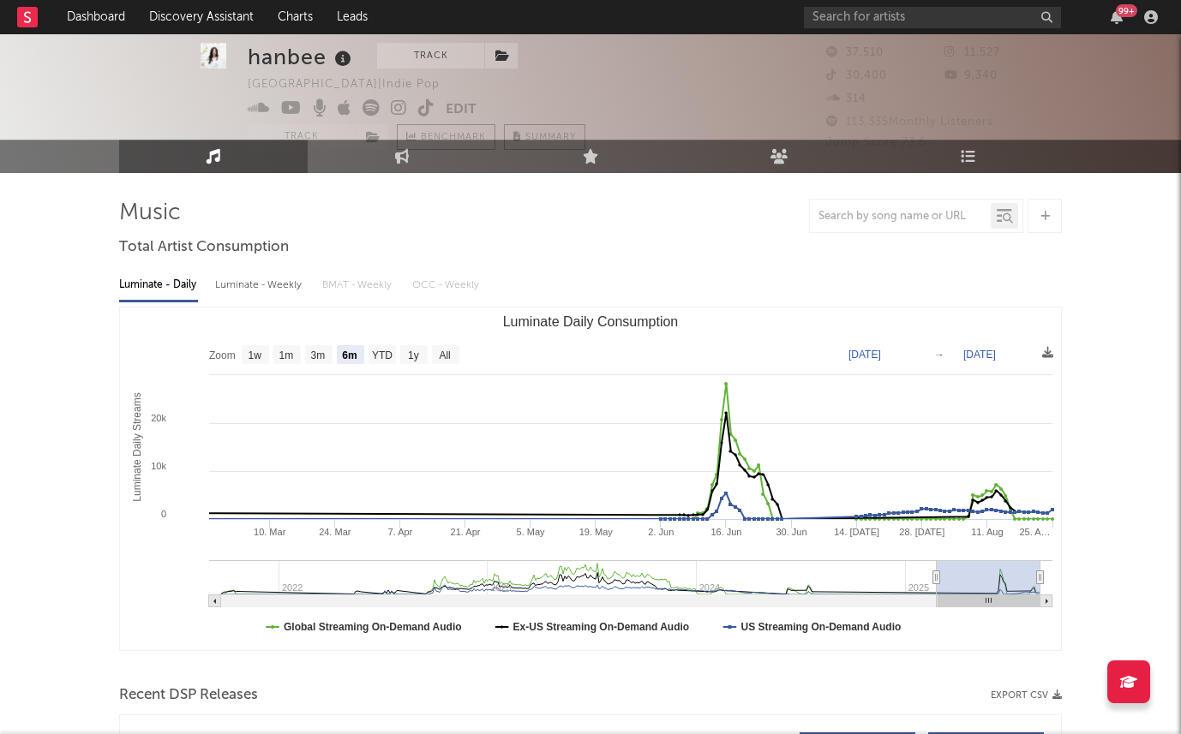
scroll to position [30, 0]
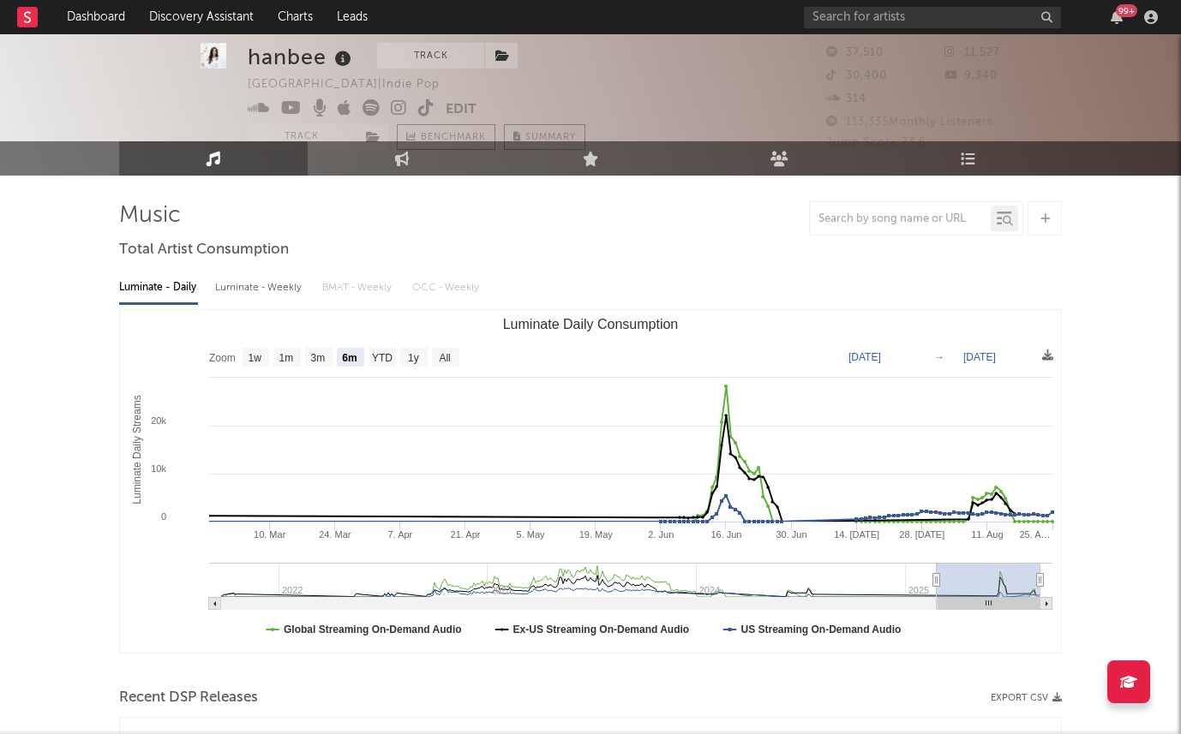
click at [268, 288] on div "Luminate - Weekly" at bounding box center [260, 287] width 90 height 29
select select "6m"
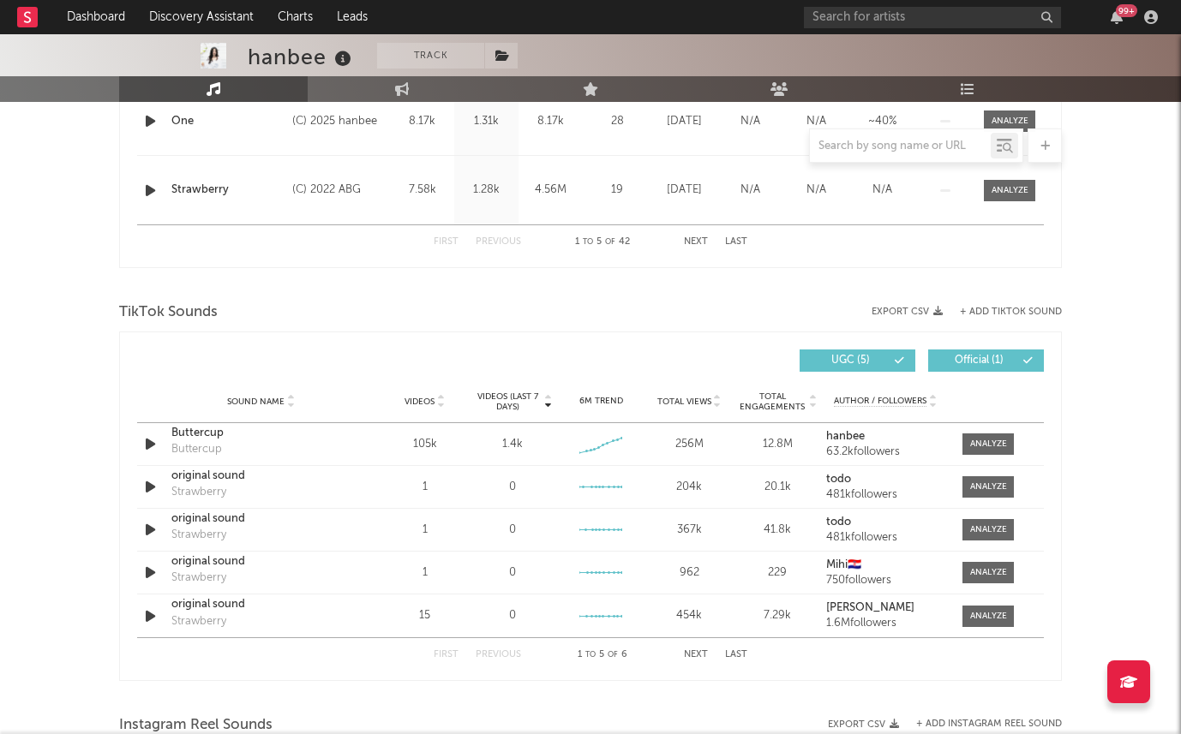
scroll to position [1053, 0]
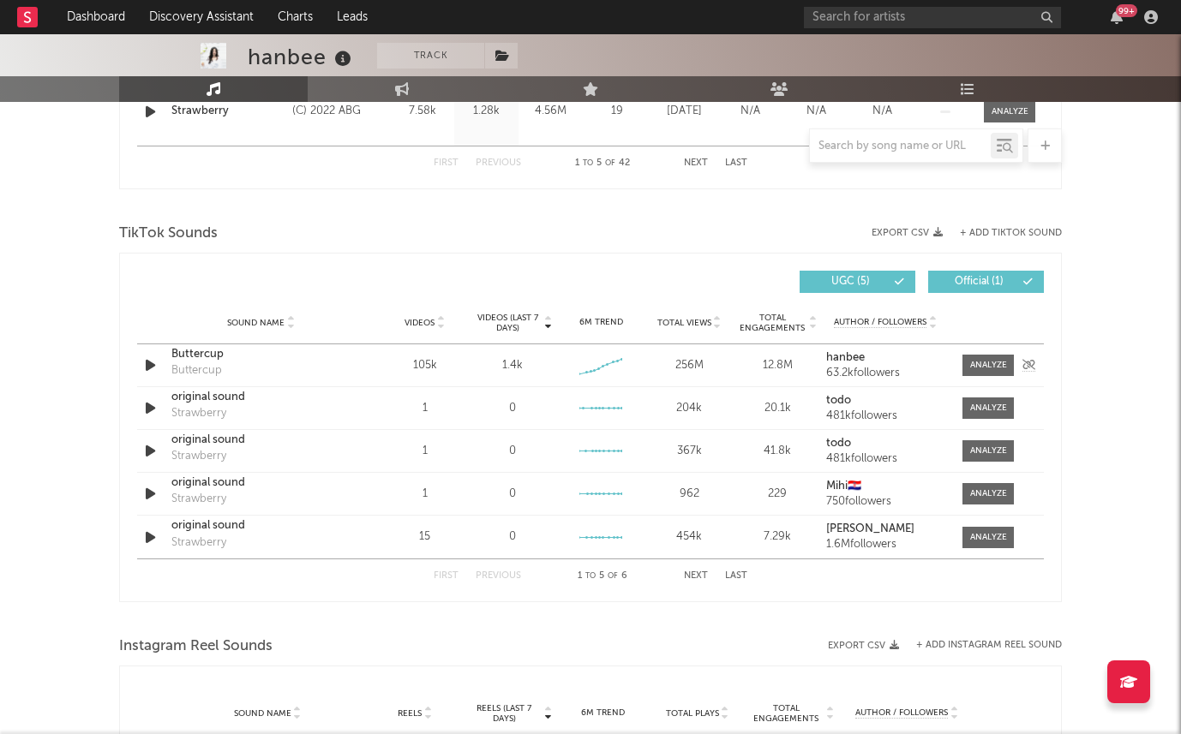
click at [832, 362] on strong "hanbee" at bounding box center [845, 357] width 39 height 11
click at [179, 356] on div "Buttercup" at bounding box center [260, 354] width 179 height 17
click at [1008, 364] on span at bounding box center [987, 365] width 51 height 21
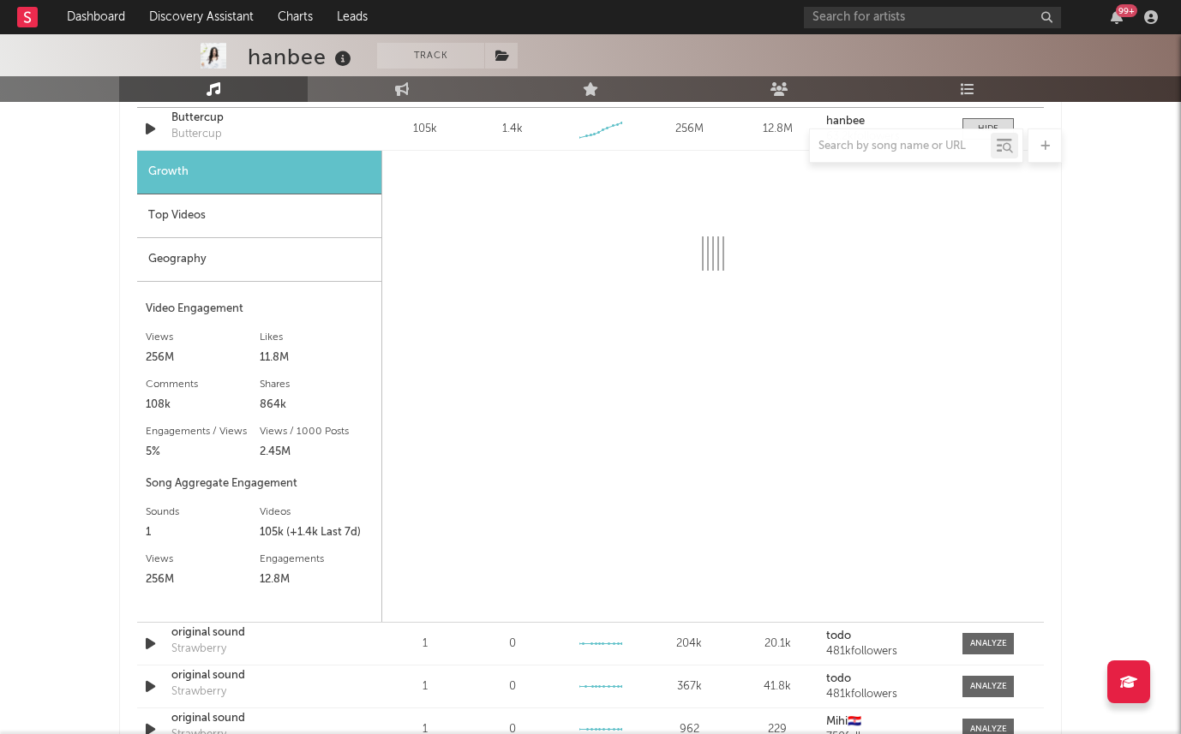
scroll to position [1373, 0]
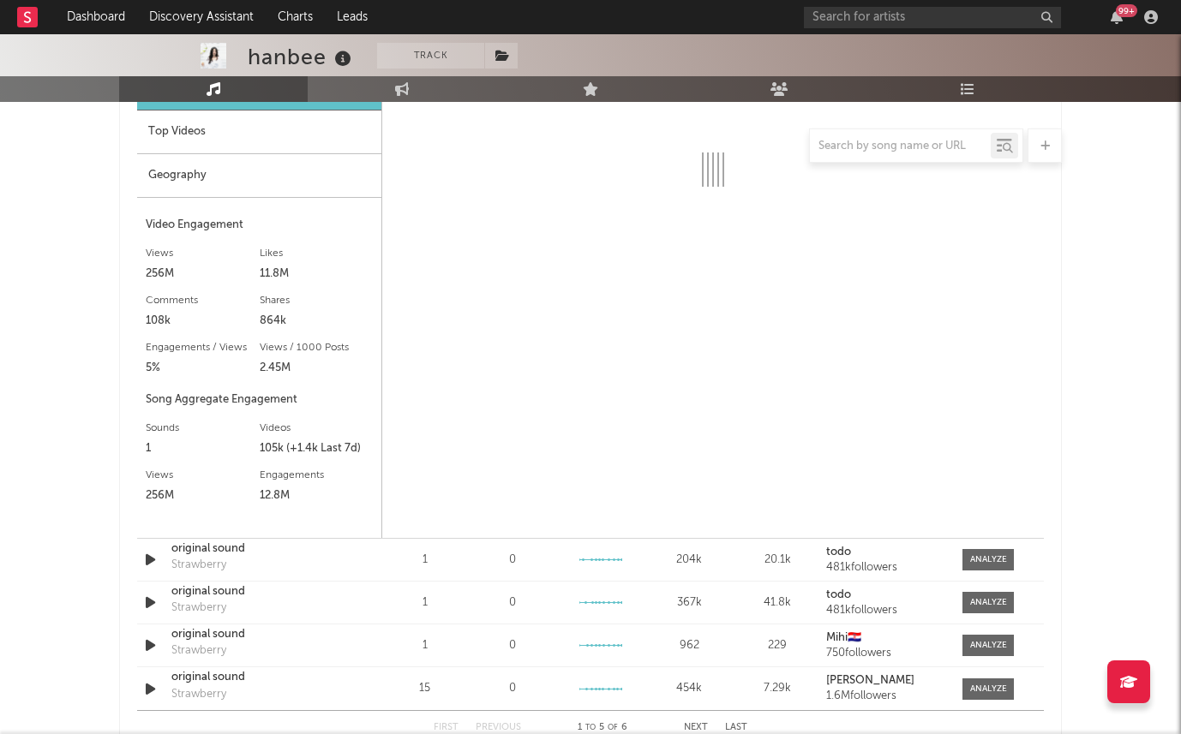
select select "6m"
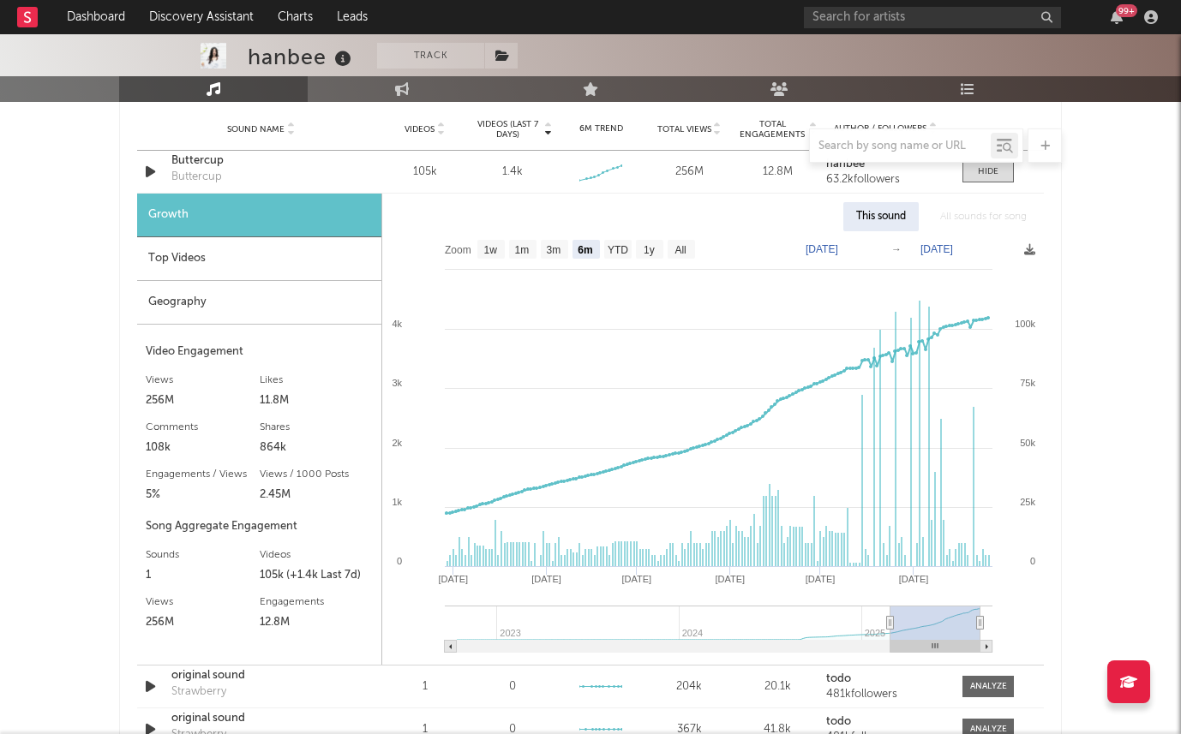
scroll to position [1243, 0]
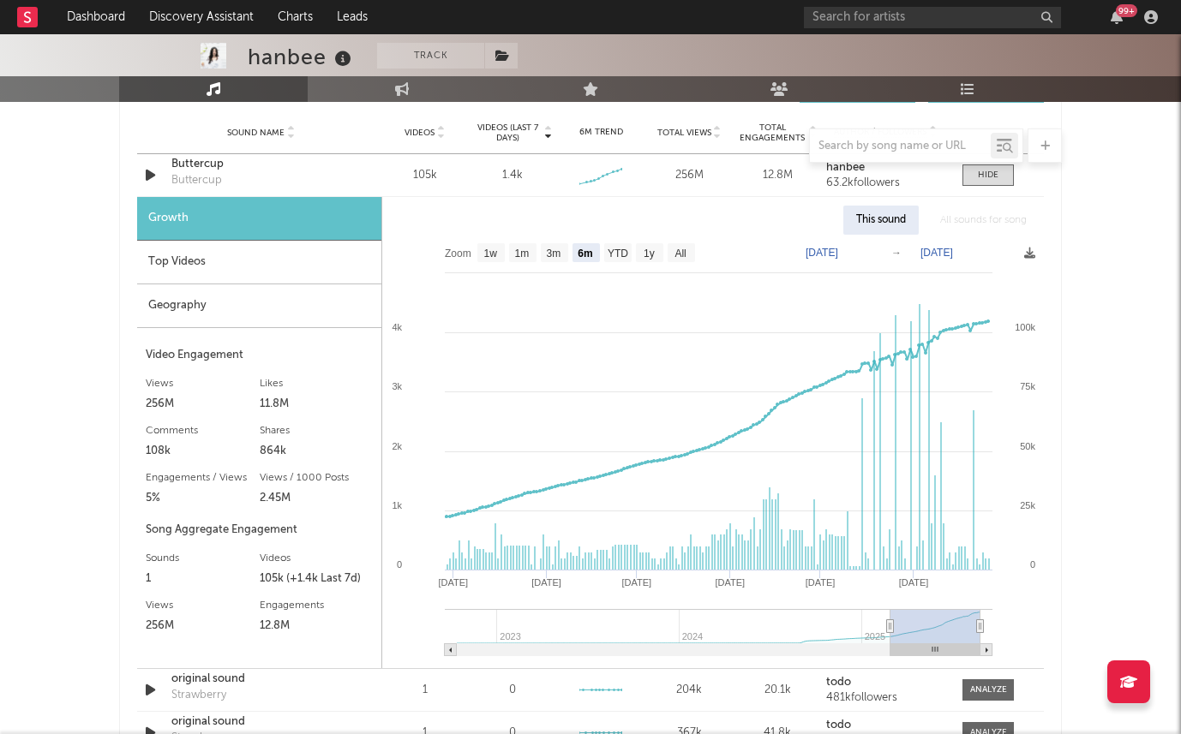
click at [275, 260] on div "Top Videos" at bounding box center [259, 263] width 244 height 44
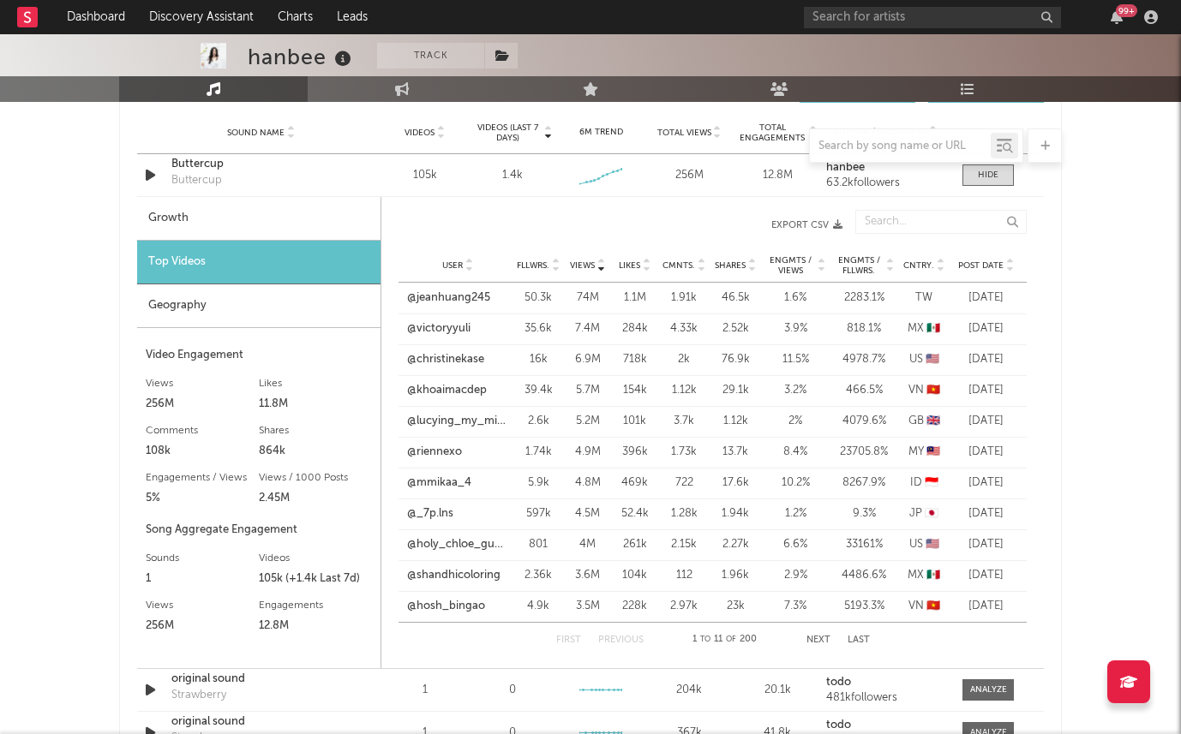
click at [447, 264] on span "User" at bounding box center [452, 265] width 21 height 10
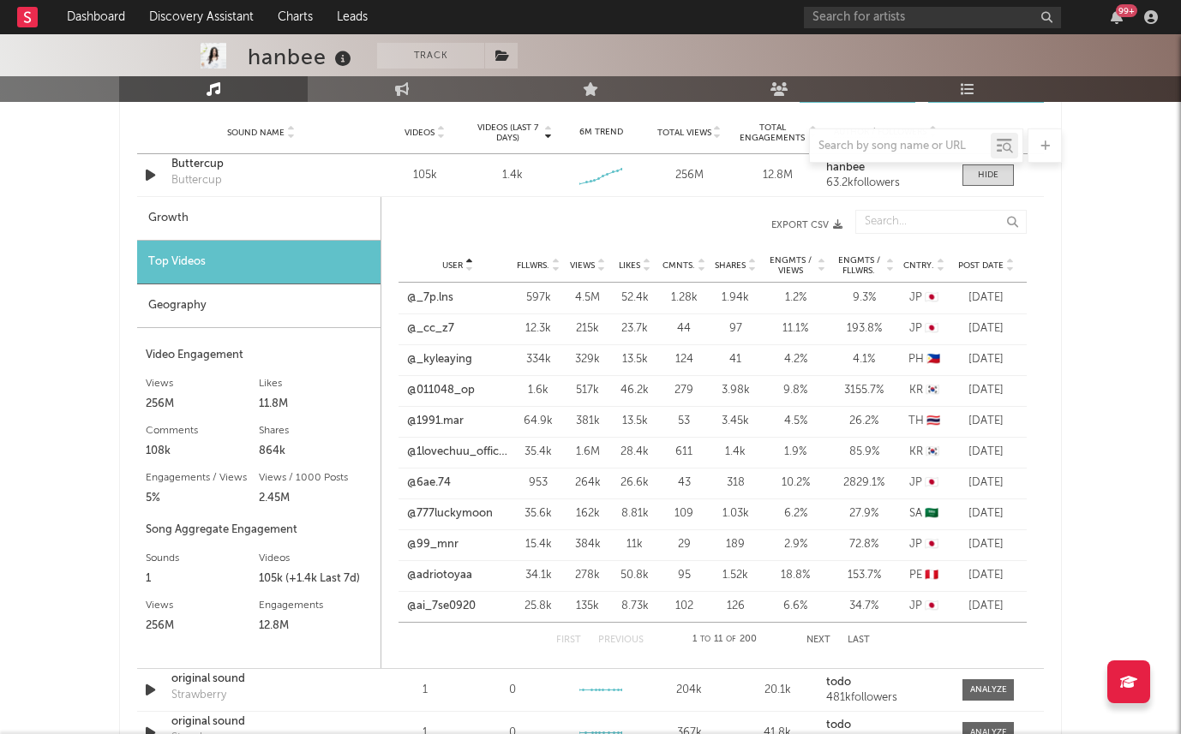
click at [447, 264] on span "User" at bounding box center [452, 265] width 21 height 10
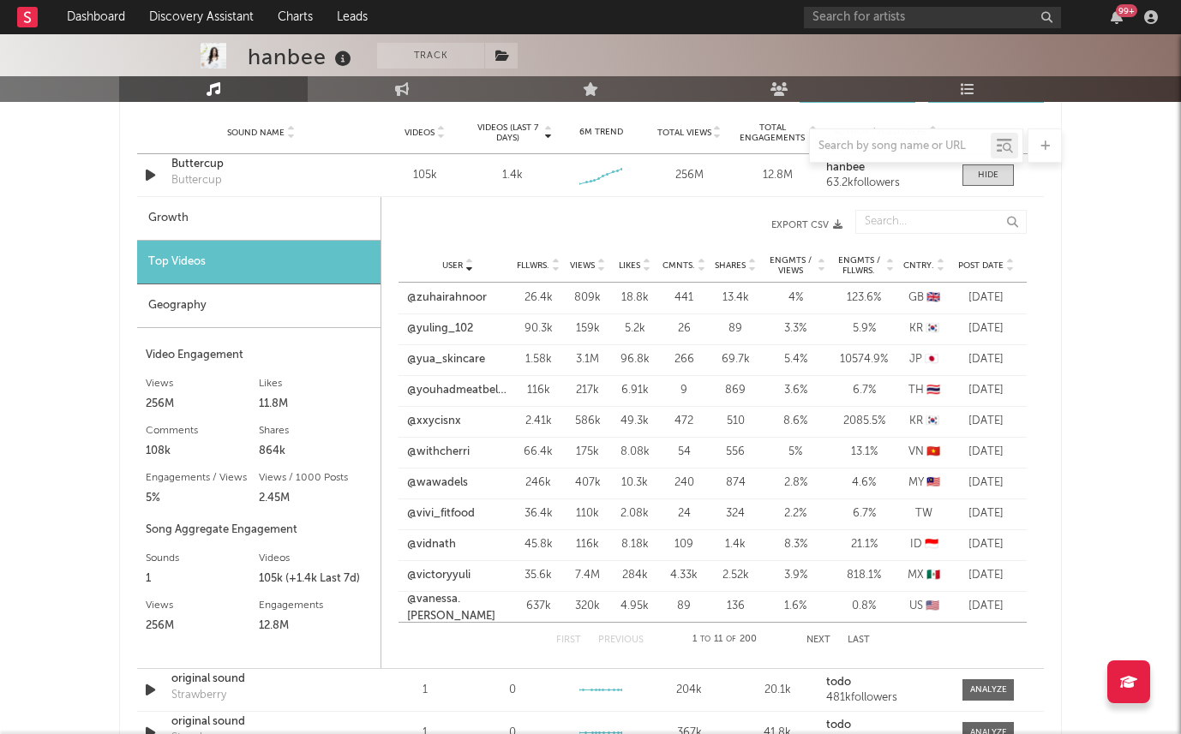
click at [447, 264] on span "User" at bounding box center [452, 265] width 21 height 10
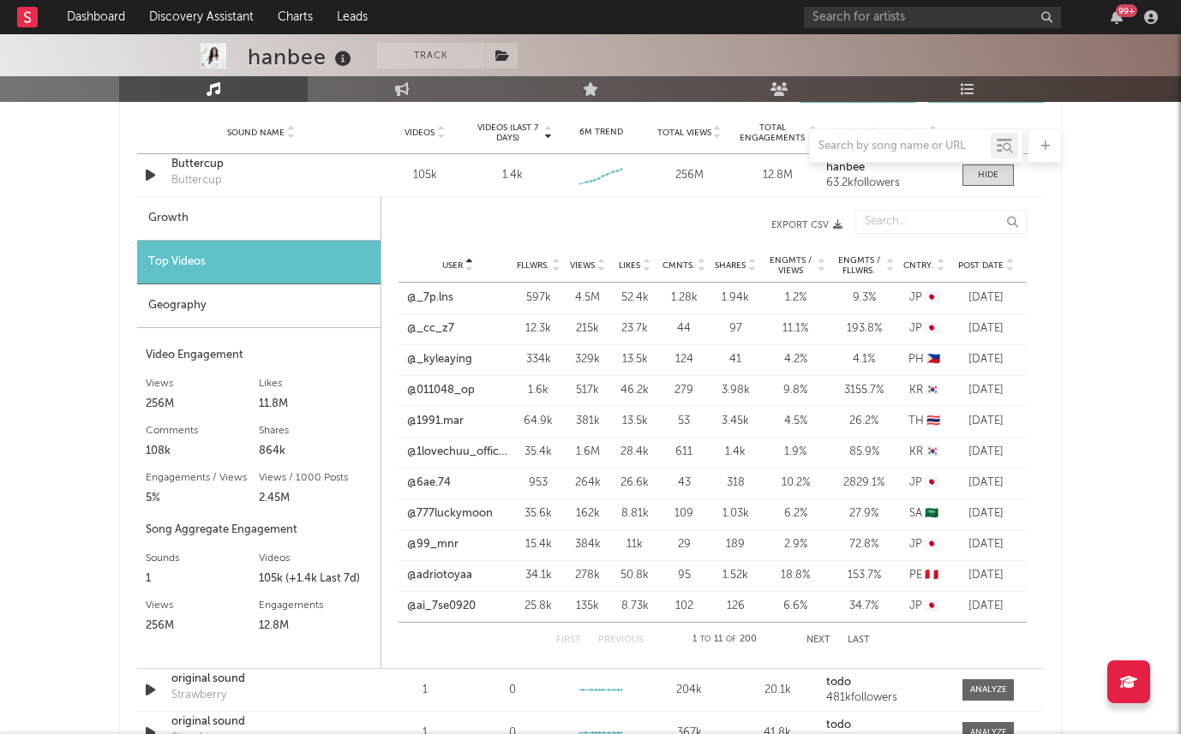
click at [447, 264] on span "User" at bounding box center [452, 265] width 21 height 10
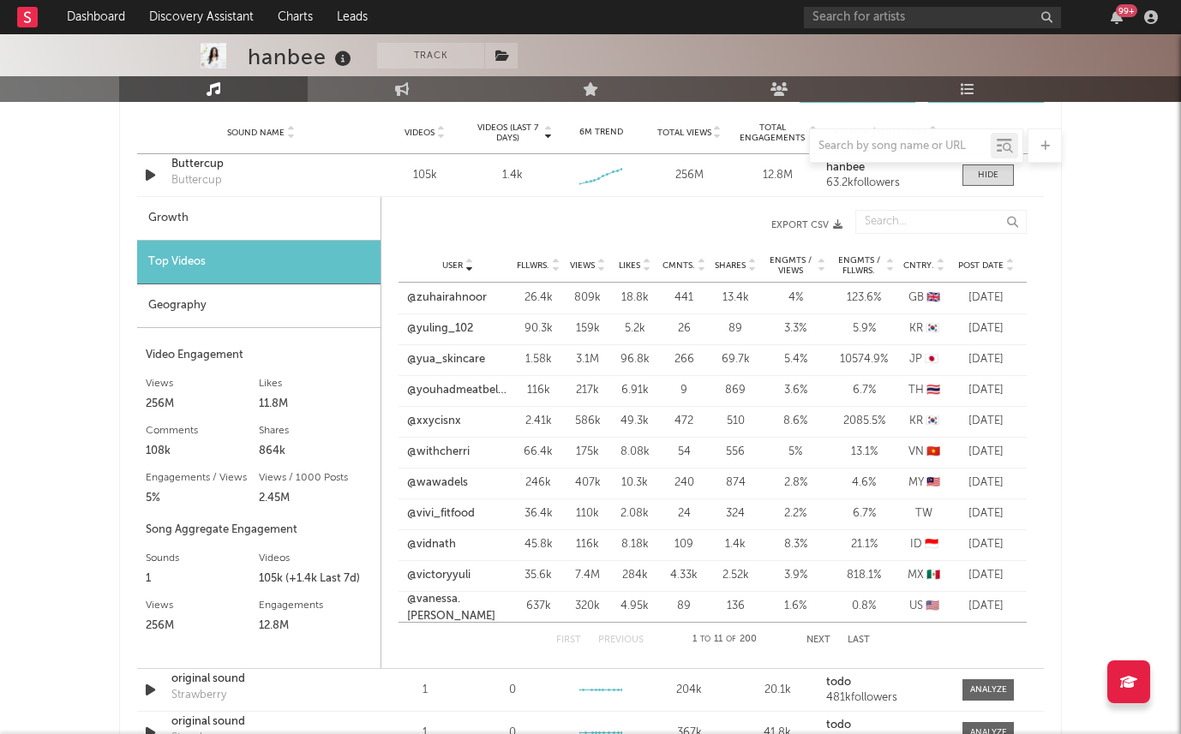
click at [967, 263] on span "Post Date" at bounding box center [980, 265] width 45 height 10
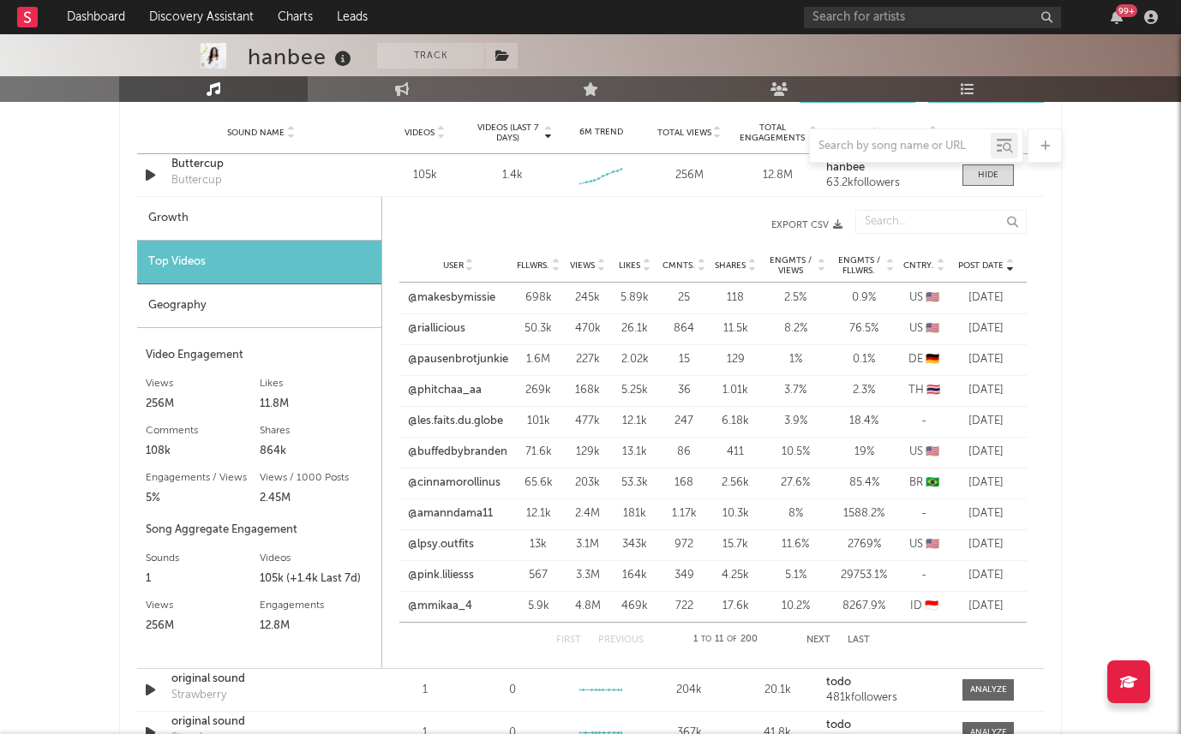
click at [968, 263] on span "Post Date" at bounding box center [980, 265] width 45 height 10
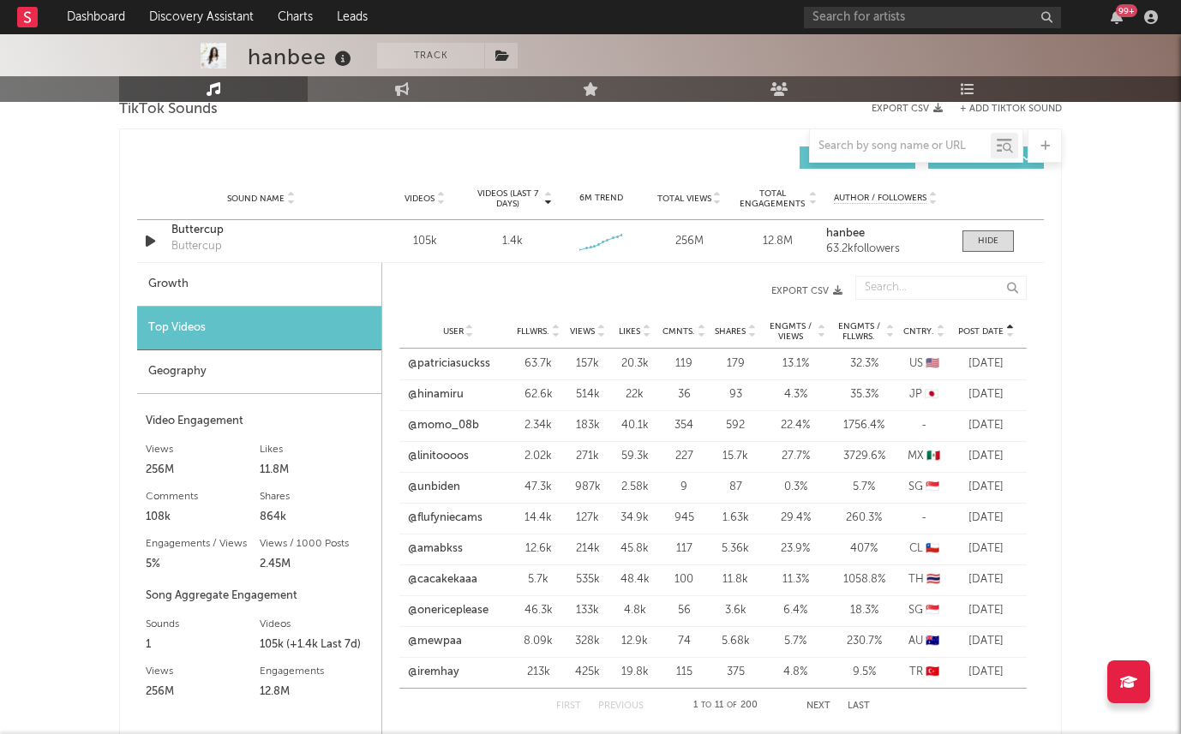
scroll to position [1173, 0]
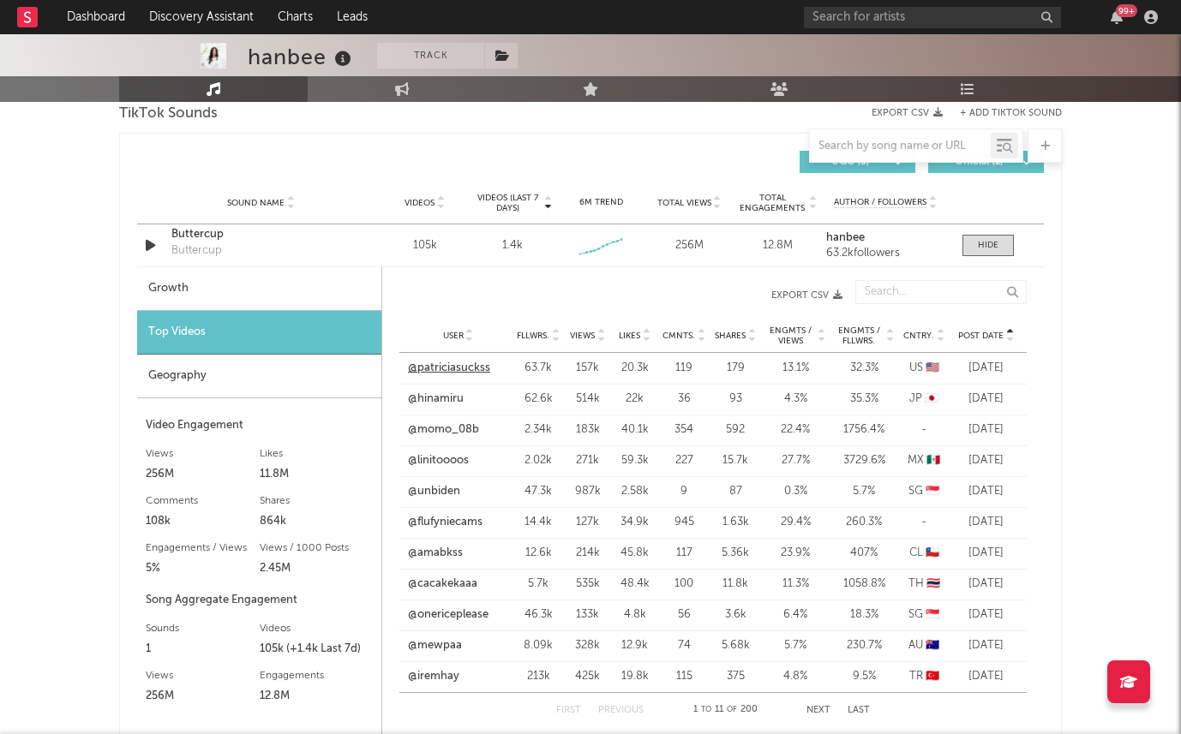
click at [442, 367] on link "@patriciasuckss" at bounding box center [449, 368] width 82 height 17
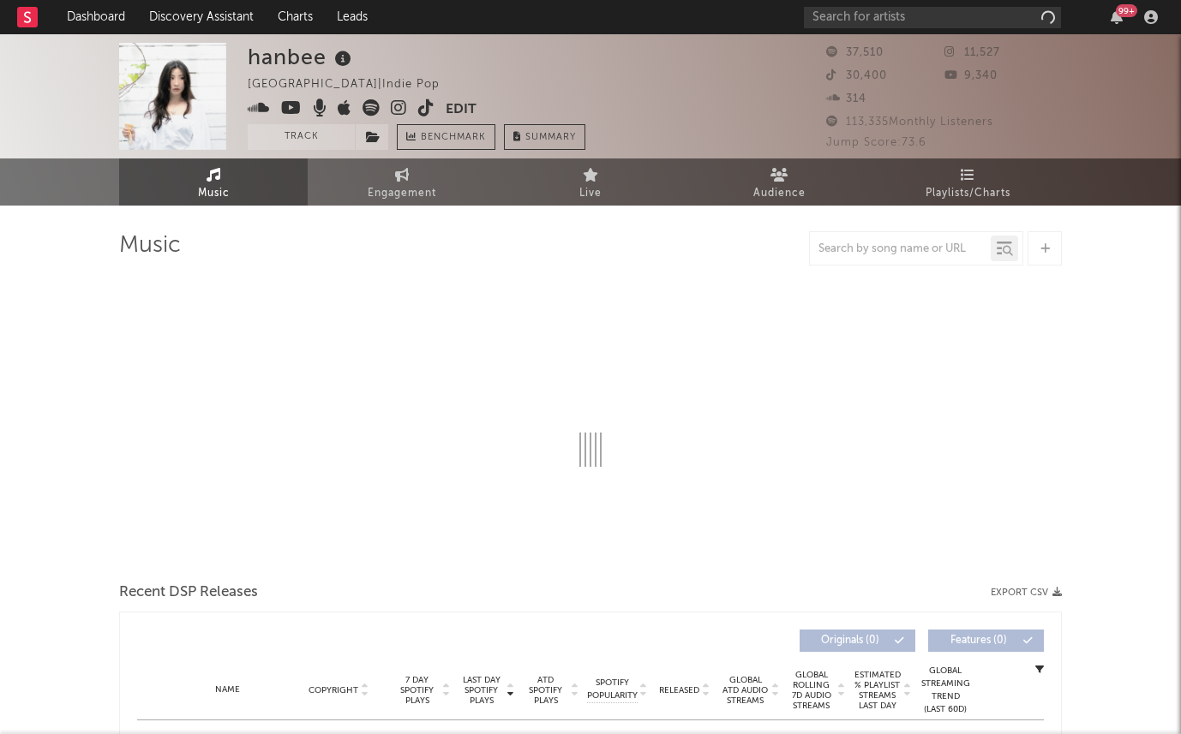
select select "6m"
